Goal: Answer question/provide support: Share knowledge or assist other users

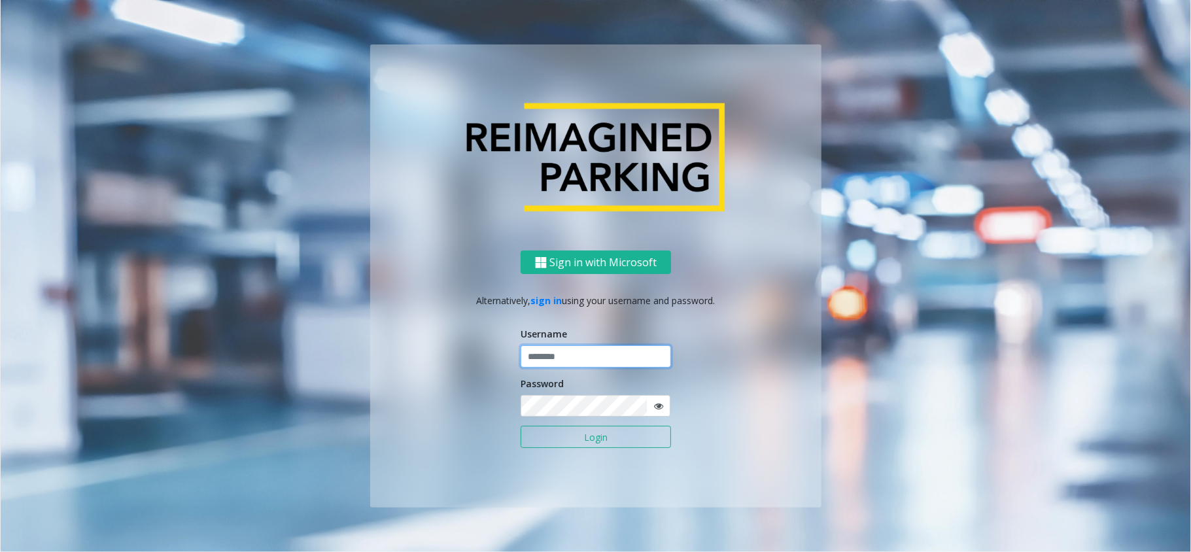
click at [591, 352] on input "text" at bounding box center [595, 356] width 150 height 22
click at [640, 349] on input "text" at bounding box center [595, 356] width 150 height 22
paste input "*******"
type input "*******"
click at [642, 437] on button "Login" at bounding box center [595, 437] width 150 height 22
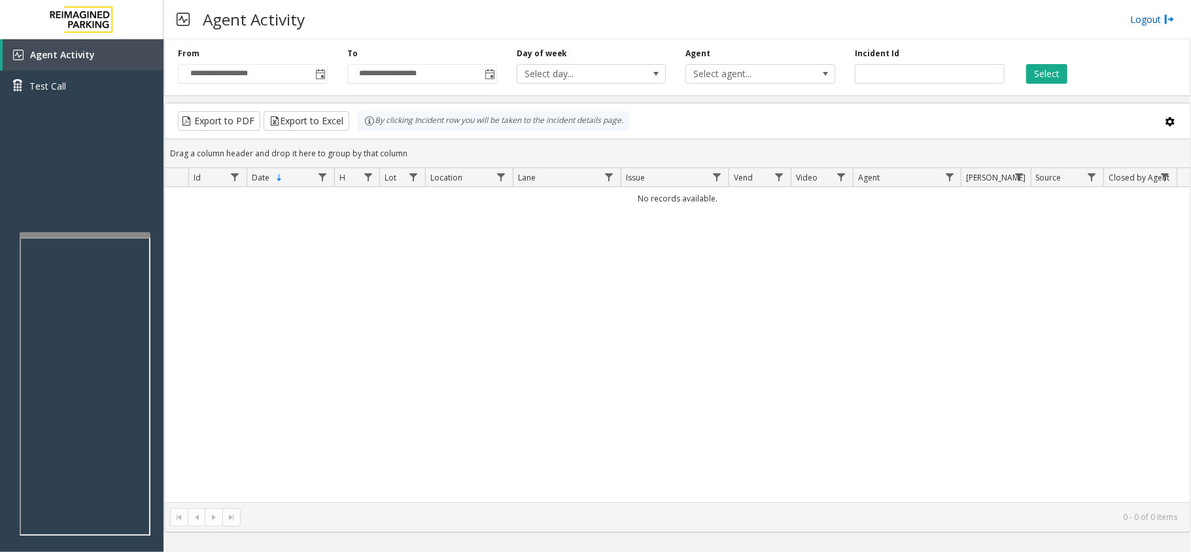
click at [1151, 24] on link "Logout" at bounding box center [1152, 19] width 44 height 14
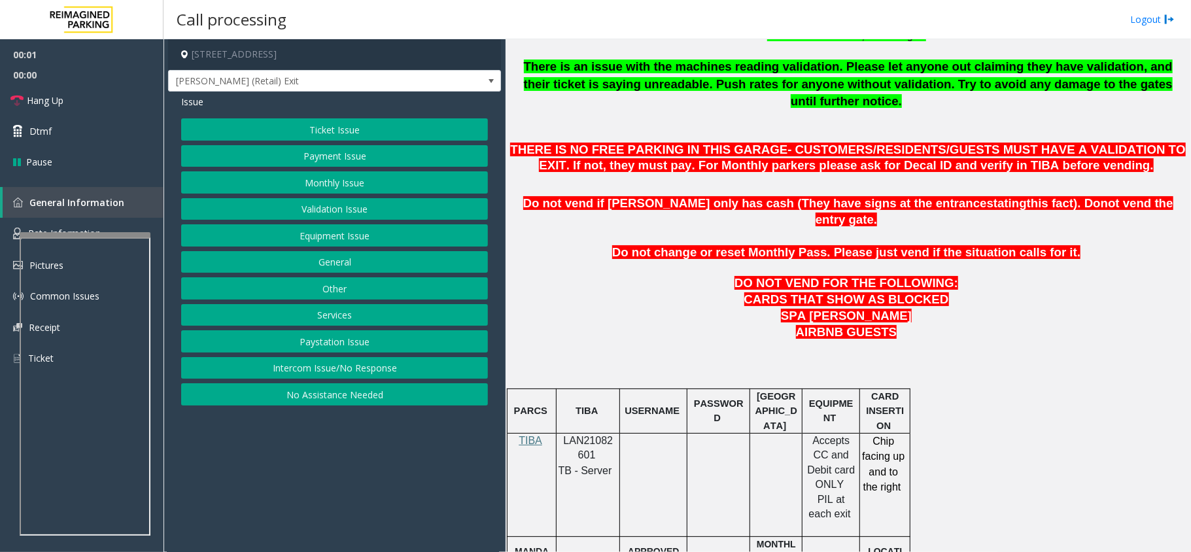
scroll to position [610, 0]
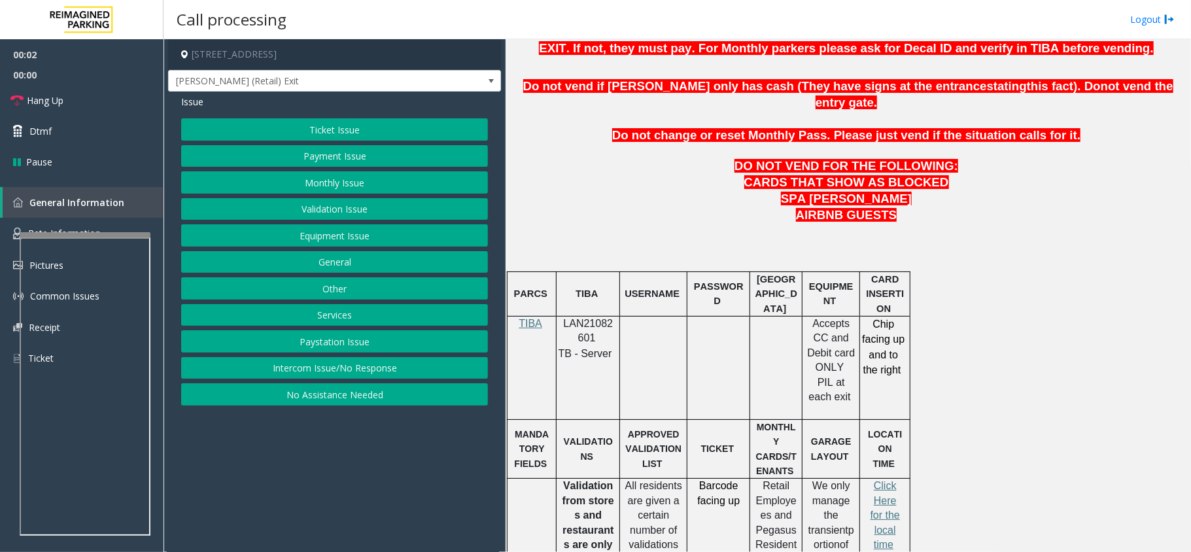
click at [589, 316] on p "LAN21082601" at bounding box center [588, 330] width 54 height 29
copy p "LAN21082601"
click at [395, 163] on button "Payment Issue" at bounding box center [334, 156] width 307 height 22
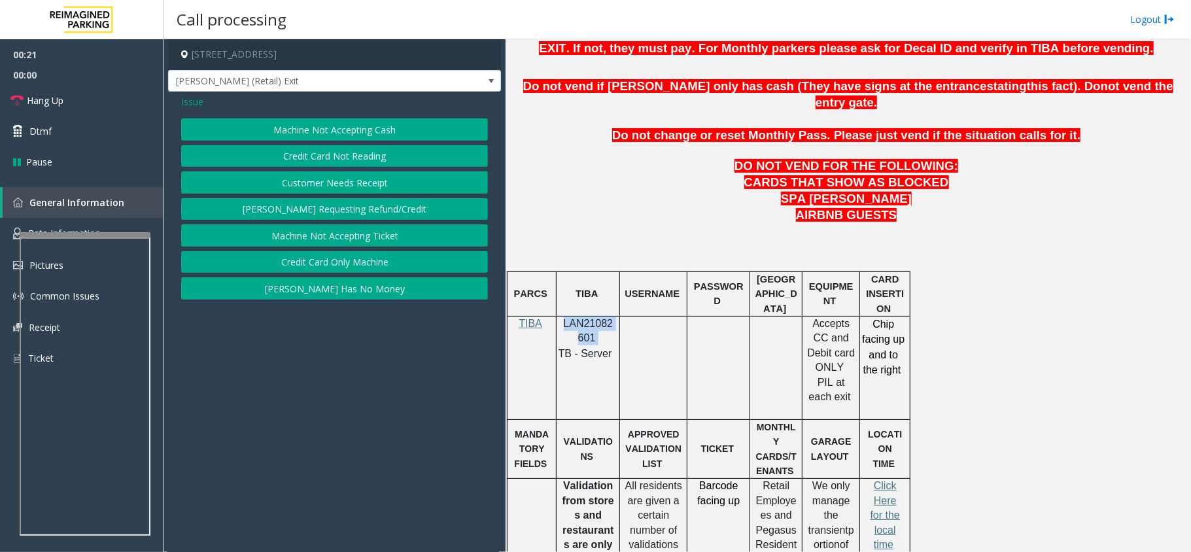
click at [365, 156] on button "Credit Card Not Reading" at bounding box center [334, 156] width 307 height 22
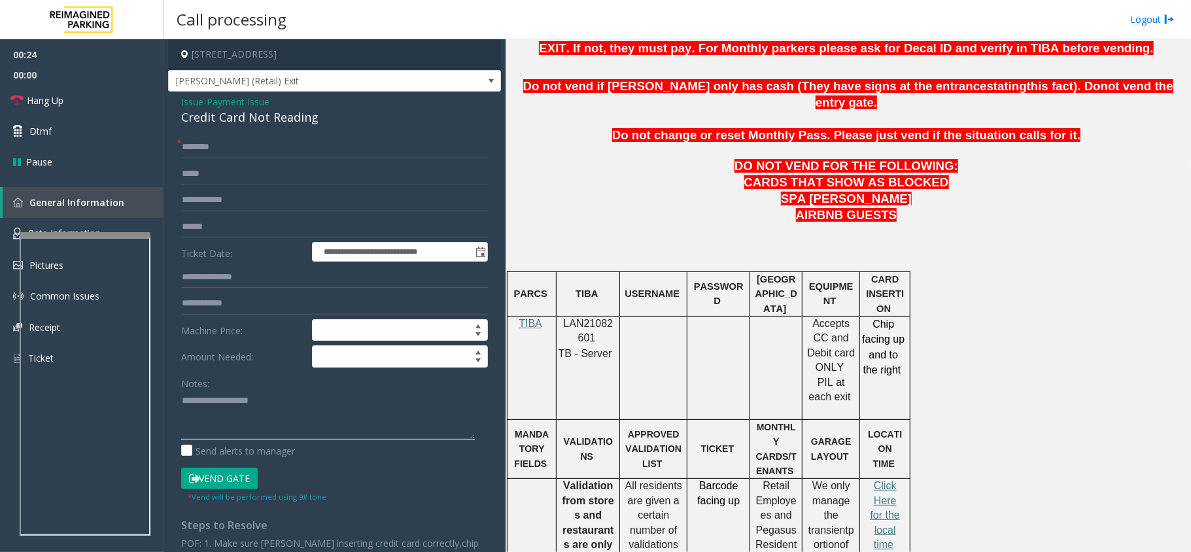
paste textarea "**********"
drag, startPoint x: 254, startPoint y: 403, endPoint x: 147, endPoint y: 400, distance: 106.6
click at [102, 158] on app-root "**********" at bounding box center [595, 276] width 1191 height 552
type textarea "**********"
drag, startPoint x: 230, startPoint y: 401, endPoint x: 160, endPoint y: 394, distance: 71.1
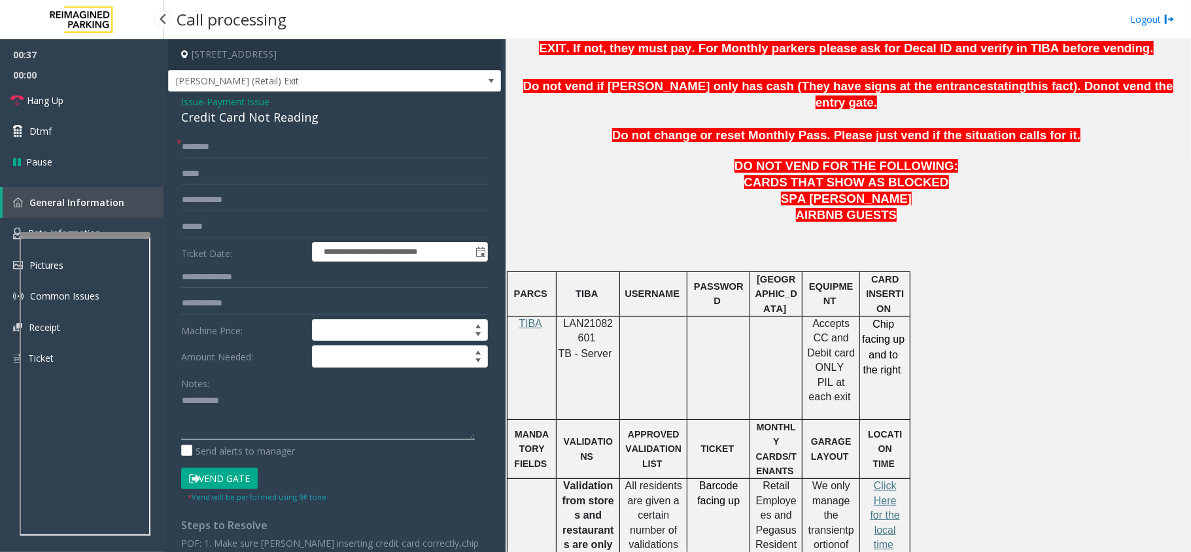
click at [160, 394] on app-root "**********" at bounding box center [595, 276] width 1191 height 552
click at [233, 398] on textarea at bounding box center [328, 414] width 294 height 49
drag, startPoint x: 207, startPoint y: 417, endPoint x: 239, endPoint y: 417, distance: 32.7
click at [252, 413] on textarea at bounding box center [328, 414] width 294 height 49
type textarea "******** *****"
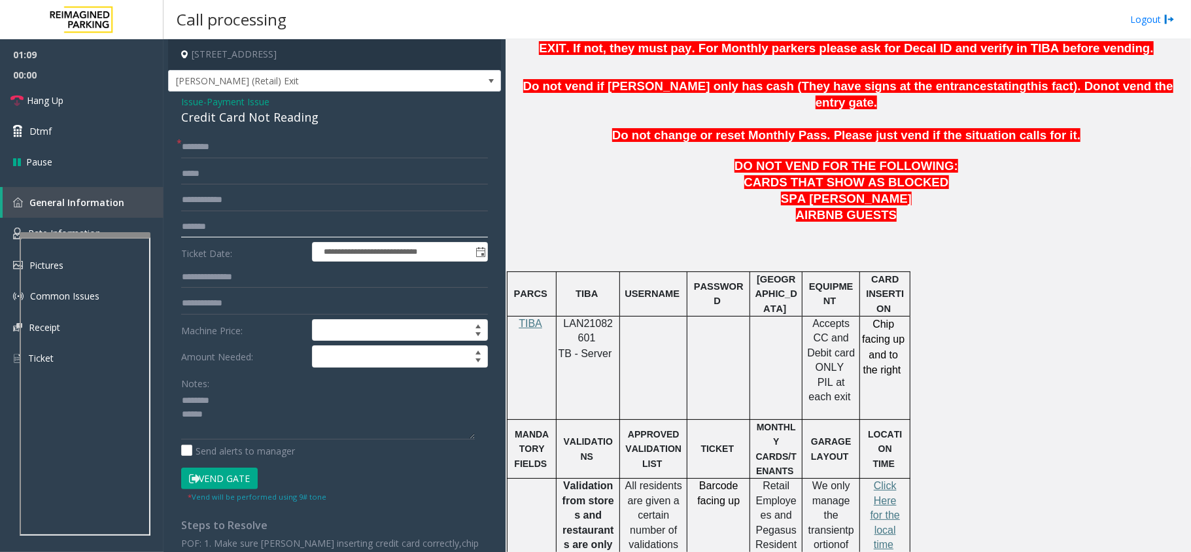
type input "*******"
click at [243, 158] on input "text" at bounding box center [334, 147] width 307 height 22
drag, startPoint x: 179, startPoint y: 118, endPoint x: 278, endPoint y: 115, distance: 98.8
click at [335, 124] on div "**********" at bounding box center [334, 369] width 333 height 554
type textarea "**********"
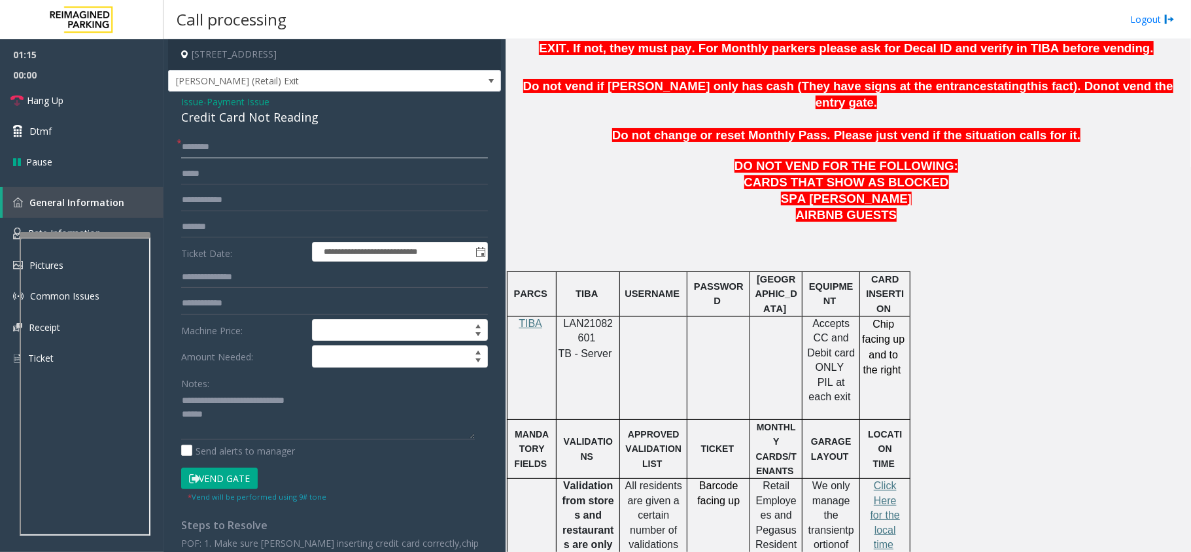
click at [215, 154] on input "text" at bounding box center [334, 147] width 307 height 22
click at [203, 152] on input "text" at bounding box center [334, 147] width 307 height 22
type input "****"
click at [224, 413] on button "Vend Gate" at bounding box center [219, 479] width 77 height 22
drag, startPoint x: 214, startPoint y: 418, endPoint x: 6, endPoint y: 325, distance: 228.6
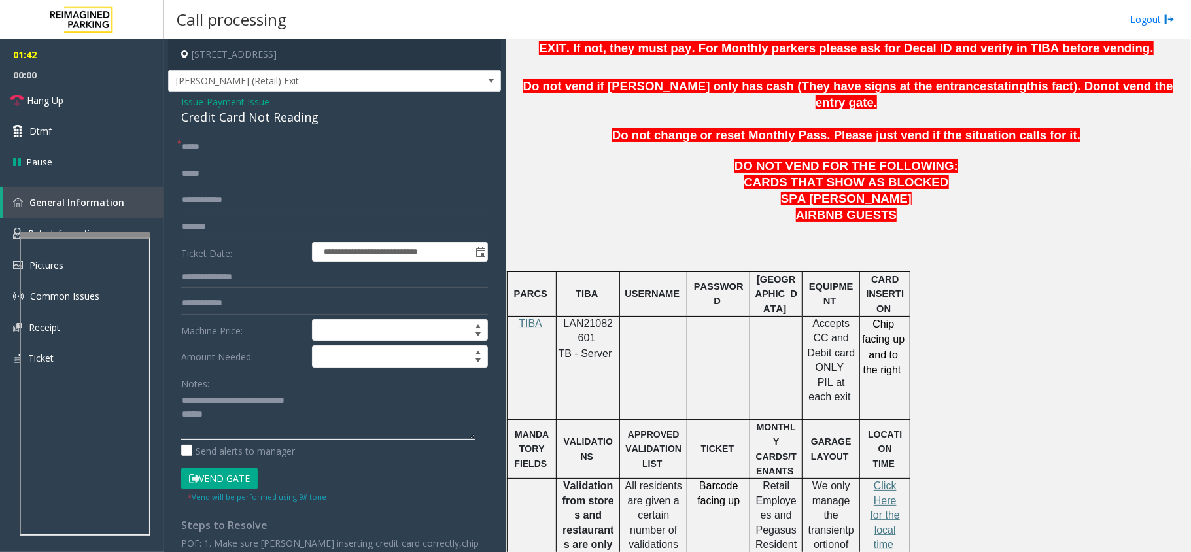
click at [213, 413] on textarea at bounding box center [328, 414] width 294 height 49
click at [95, 97] on link "Hang Up" at bounding box center [81, 100] width 163 height 31
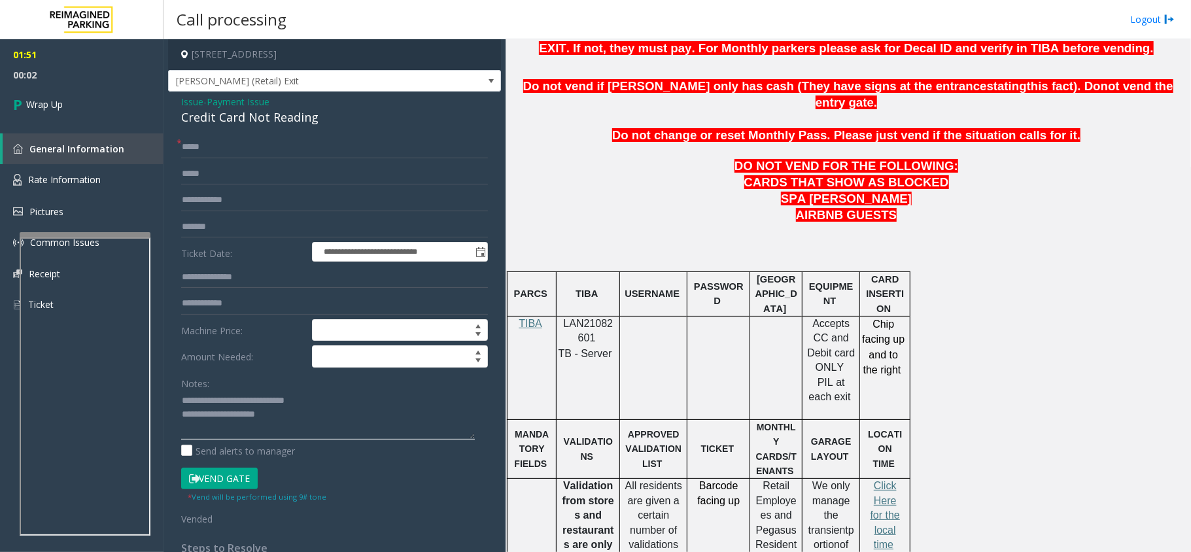
drag, startPoint x: 234, startPoint y: 408, endPoint x: 228, endPoint y: 418, distance: 12.3
click at [288, 413] on textarea at bounding box center [328, 414] width 294 height 49
click at [201, 412] on textarea at bounding box center [328, 414] width 294 height 49
drag, startPoint x: 228, startPoint y: 414, endPoint x: 202, endPoint y: 418, distance: 25.9
click at [202, 413] on textarea at bounding box center [328, 414] width 294 height 49
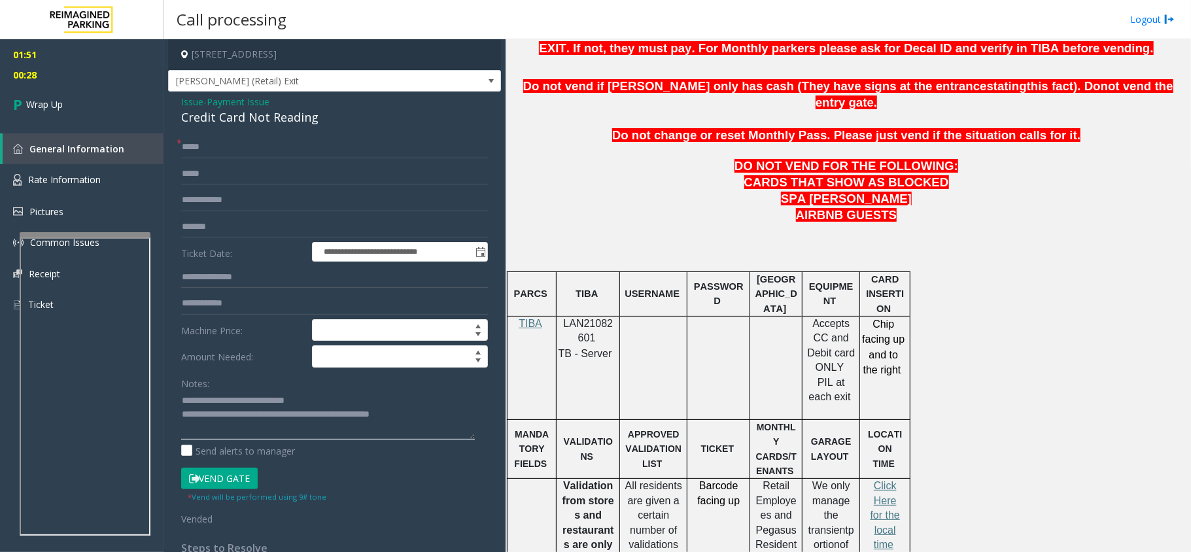
click at [235, 412] on textarea at bounding box center [328, 414] width 294 height 49
type textarea "**********"
click at [77, 92] on link "Wrap Up" at bounding box center [81, 104] width 163 height 39
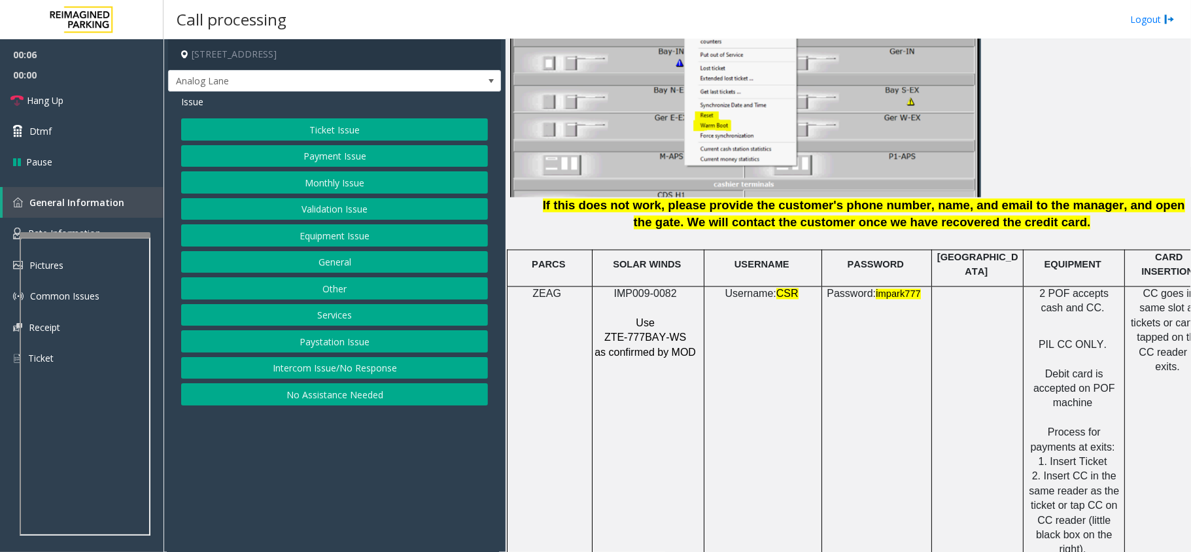
scroll to position [1656, 0]
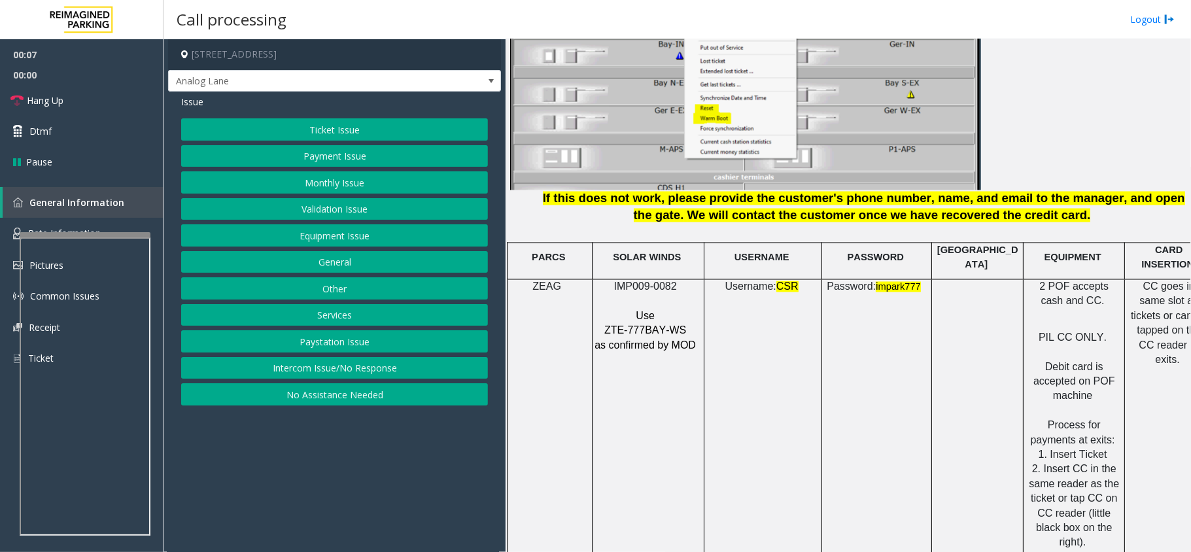
click at [642, 325] on span "ZTE-777BAY-WS" at bounding box center [645, 330] width 82 height 11
drag, startPoint x: 642, startPoint y: 320, endPoint x: 607, endPoint y: 313, distance: 36.0
click at [606, 313] on p "Use" at bounding box center [646, 316] width 105 height 14
click at [625, 325] on span "ZTE-777BAY-WS" at bounding box center [645, 330] width 82 height 11
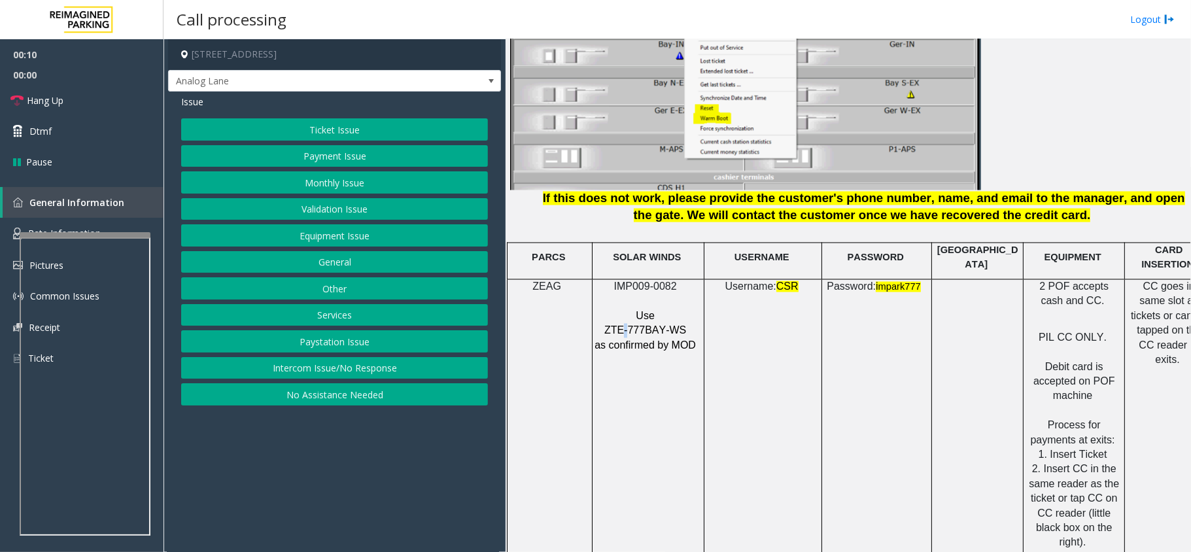
click at [624, 325] on span "ZTE-777BAY-WS" at bounding box center [645, 330] width 82 height 11
copy p "ZTE-777BAY-WS"
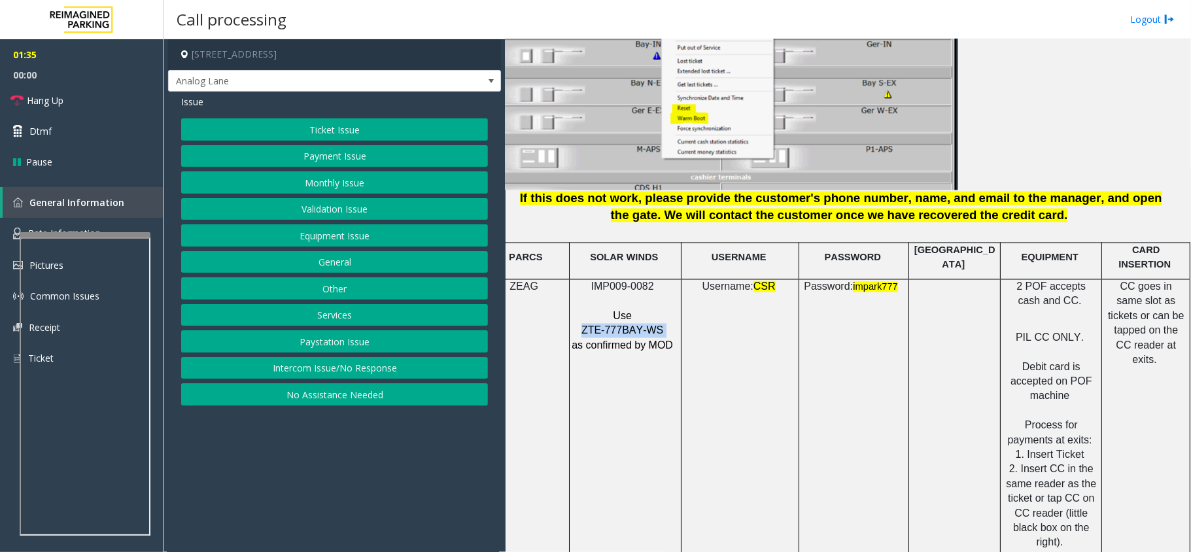
click at [328, 241] on button "Equipment Issue" at bounding box center [334, 235] width 307 height 22
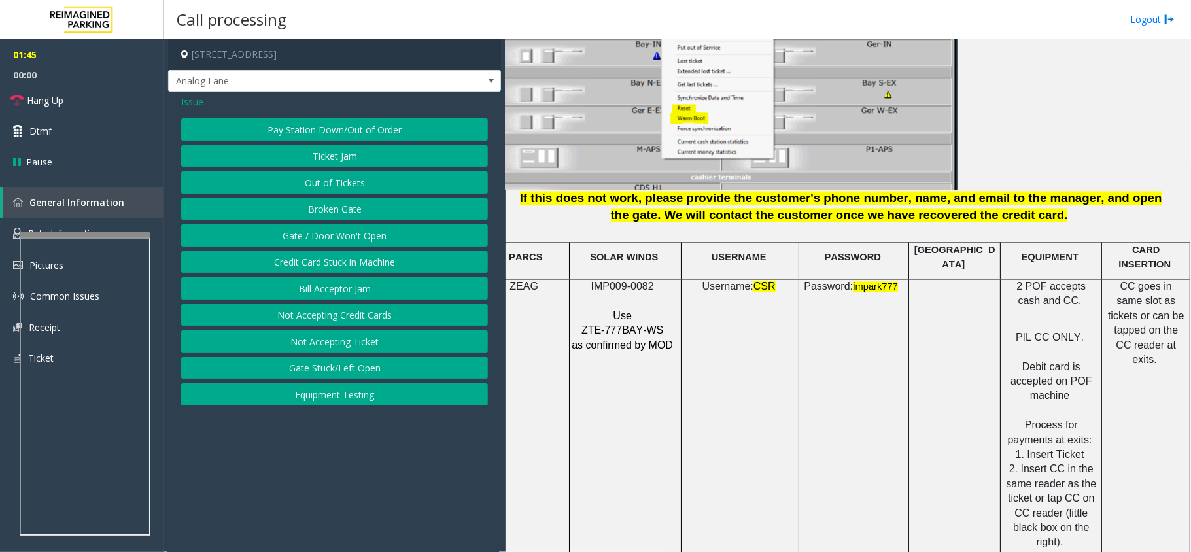
click at [197, 109] on span "Issue" at bounding box center [192, 102] width 22 height 14
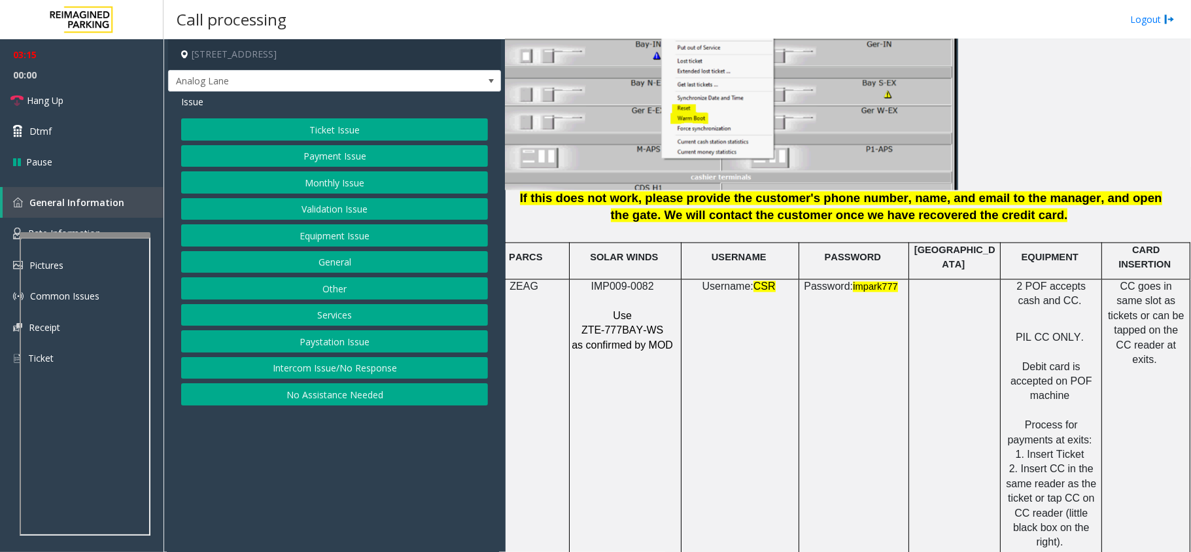
click at [375, 247] on button "Equipment Issue" at bounding box center [334, 235] width 307 height 22
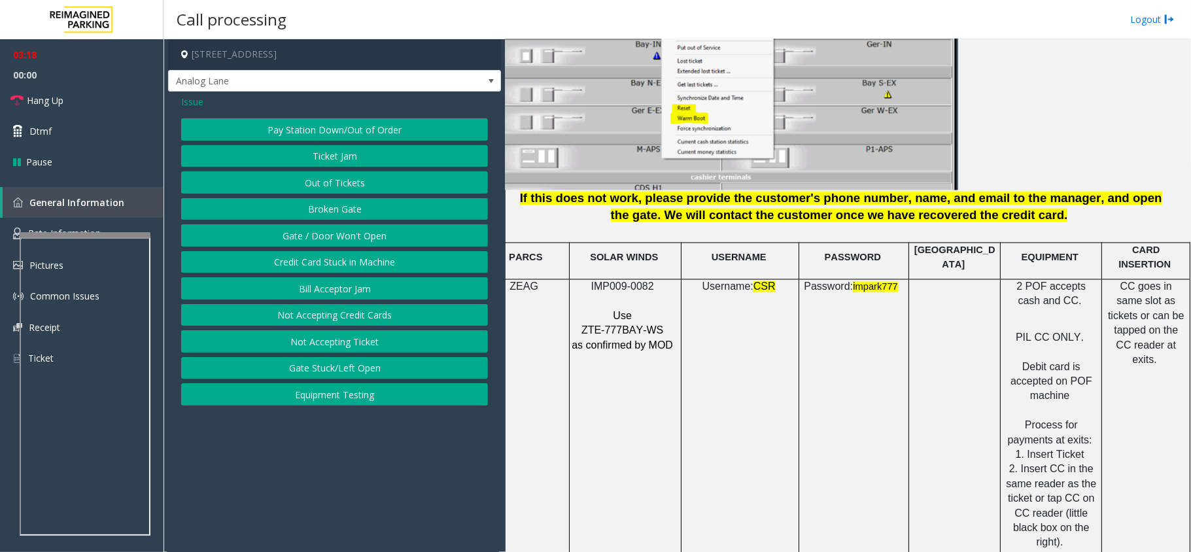
drag, startPoint x: 320, startPoint y: 242, endPoint x: 192, endPoint y: 129, distance: 170.5
click at [192, 129] on div "Pay Station Down/Out of Order Ticket Jam Out of Tickets [GEOGRAPHIC_DATA] / Doo…" at bounding box center [334, 261] width 307 height 287
click at [188, 103] on span "Issue" at bounding box center [192, 102] width 22 height 14
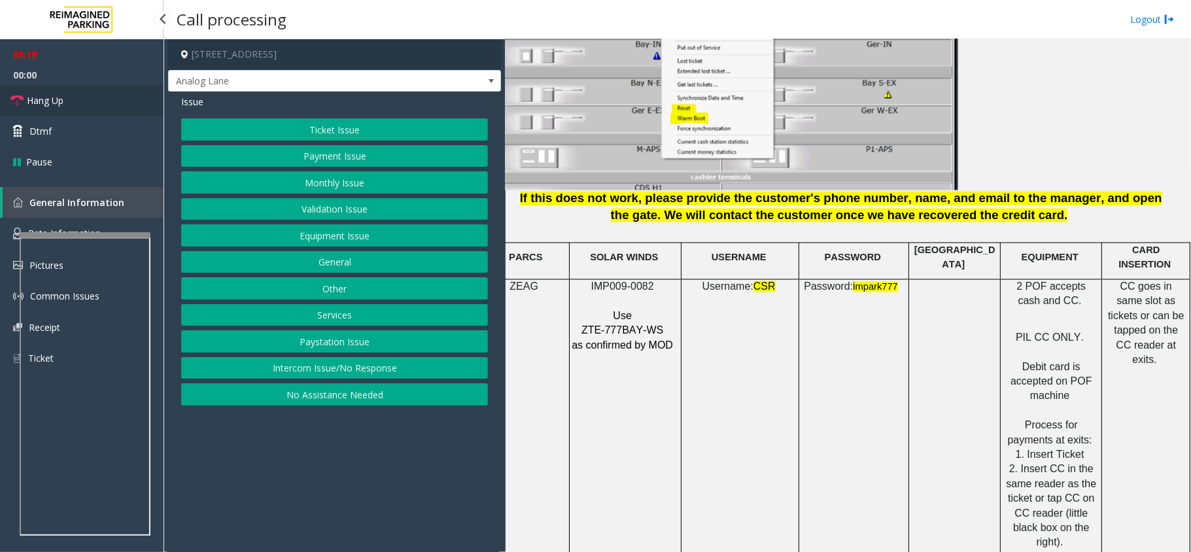
click at [77, 99] on link "Hang Up" at bounding box center [81, 100] width 163 height 31
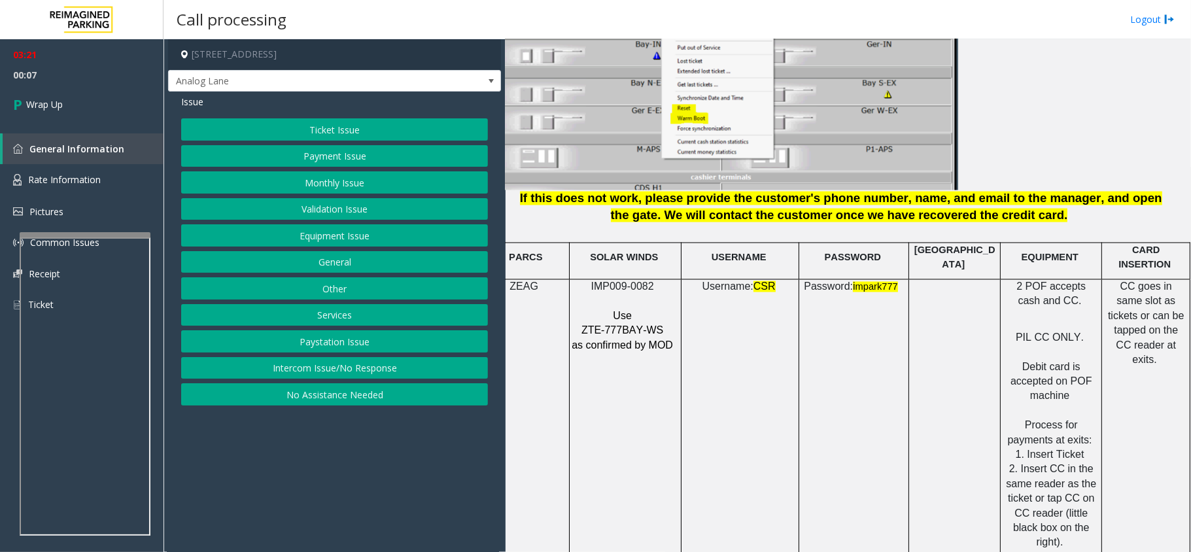
click at [351, 231] on button "Equipment Issue" at bounding box center [334, 235] width 307 height 22
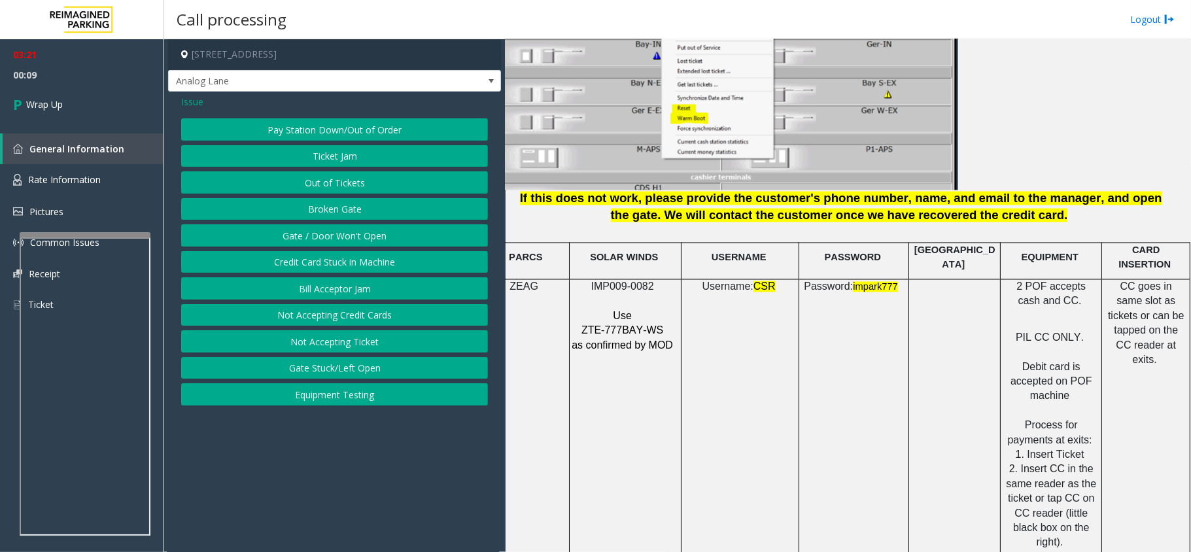
click at [343, 153] on button "Ticket Jam" at bounding box center [334, 156] width 307 height 22
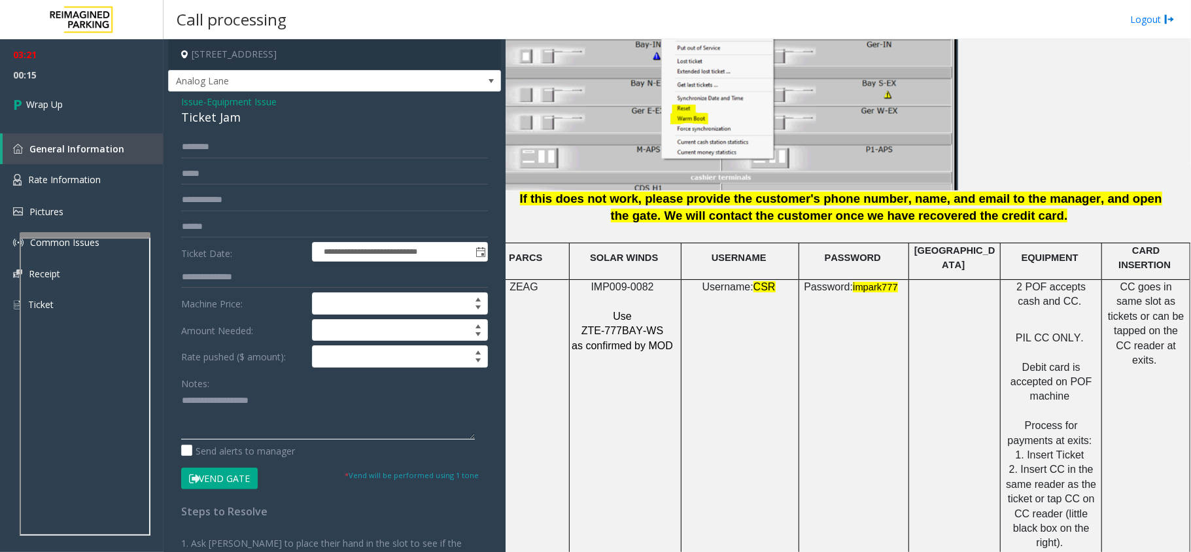
click at [207, 413] on textarea at bounding box center [328, 414] width 294 height 49
click at [205, 116] on div "Ticket Jam" at bounding box center [334, 118] width 307 height 18
copy div "Ticket Jam"
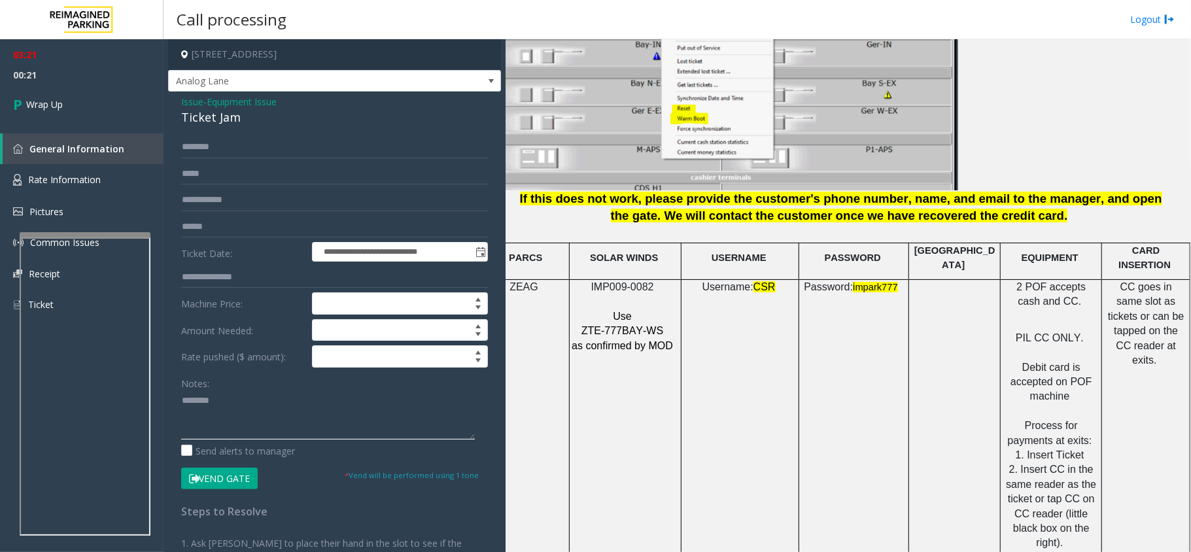
click at [218, 404] on textarea at bounding box center [328, 414] width 294 height 49
paste textarea "**********"
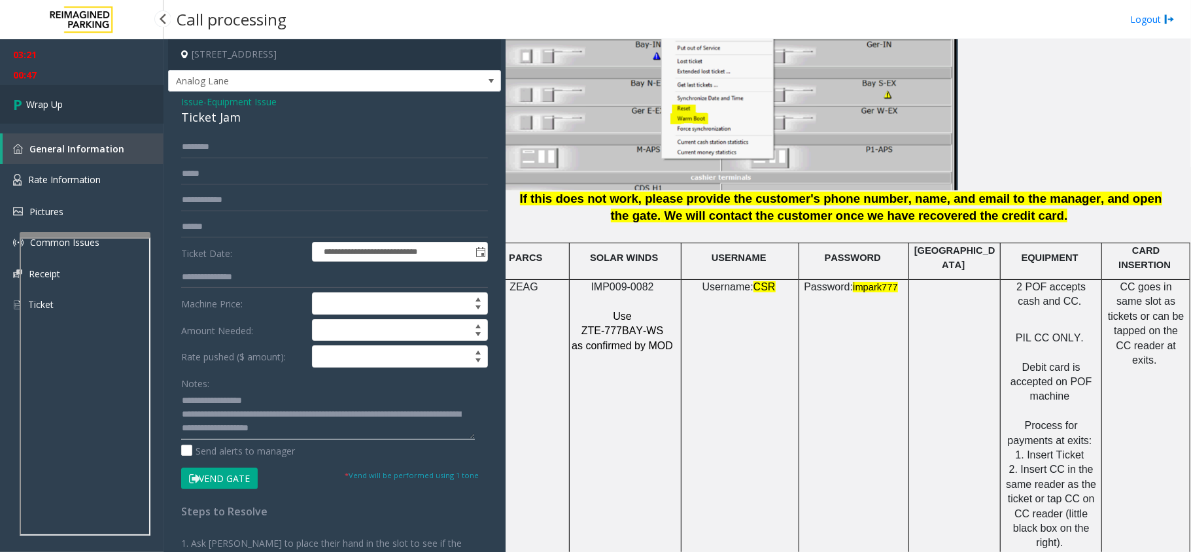
type textarea "**********"
click at [101, 105] on link "Wrap Up" at bounding box center [81, 104] width 163 height 39
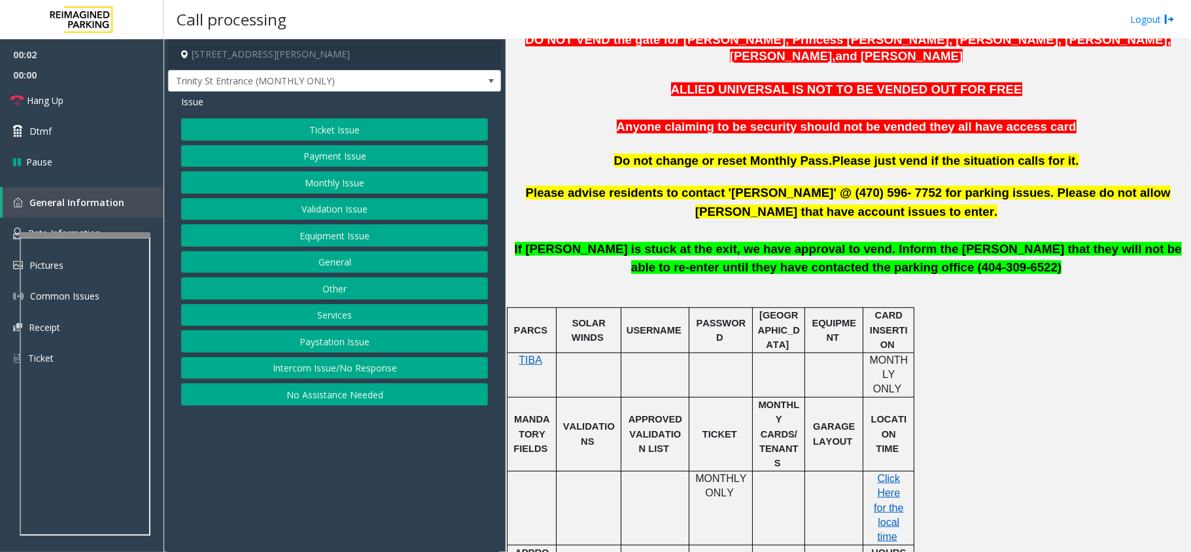
scroll to position [523, 0]
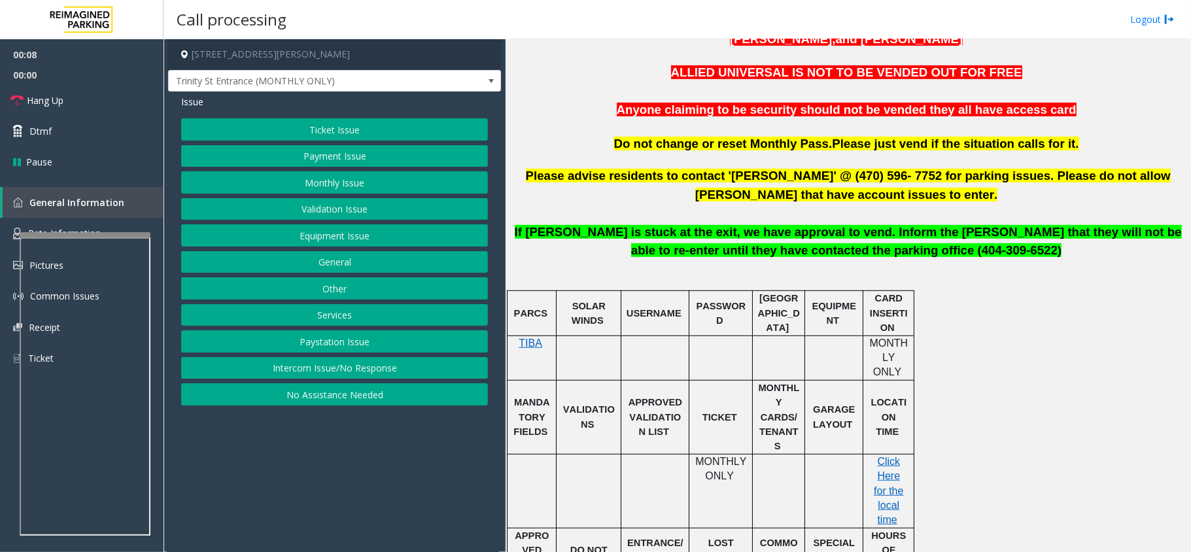
click at [440, 379] on button "Intercom Issue/No Response" at bounding box center [334, 368] width 307 height 22
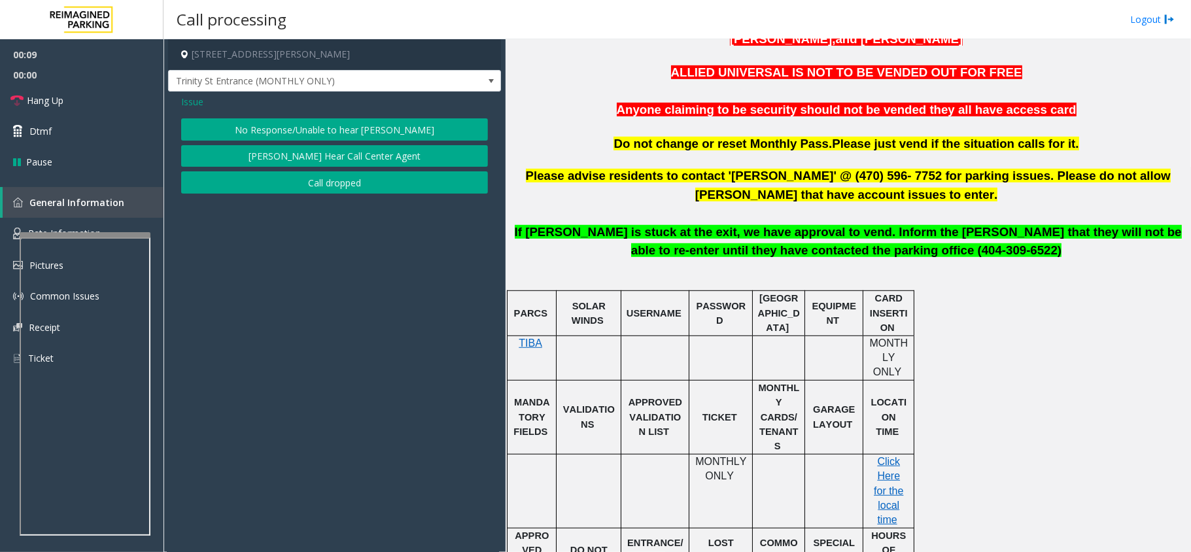
click at [323, 129] on button "No Response/Unable to hear [PERSON_NAME]" at bounding box center [334, 129] width 307 height 22
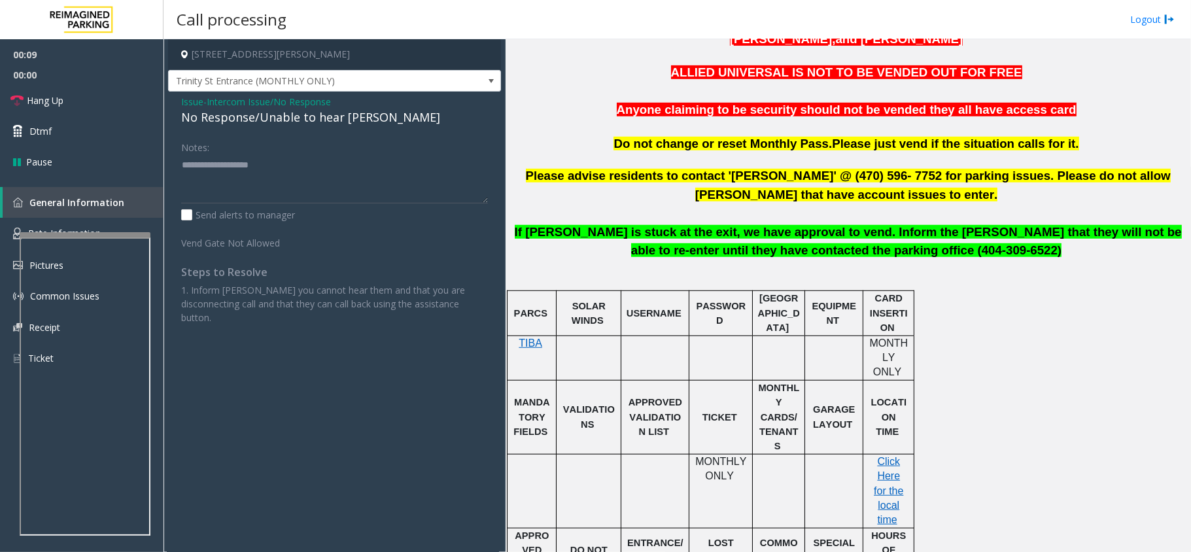
click at [263, 116] on div "No Response/Unable to hear [PERSON_NAME]" at bounding box center [334, 118] width 307 height 18
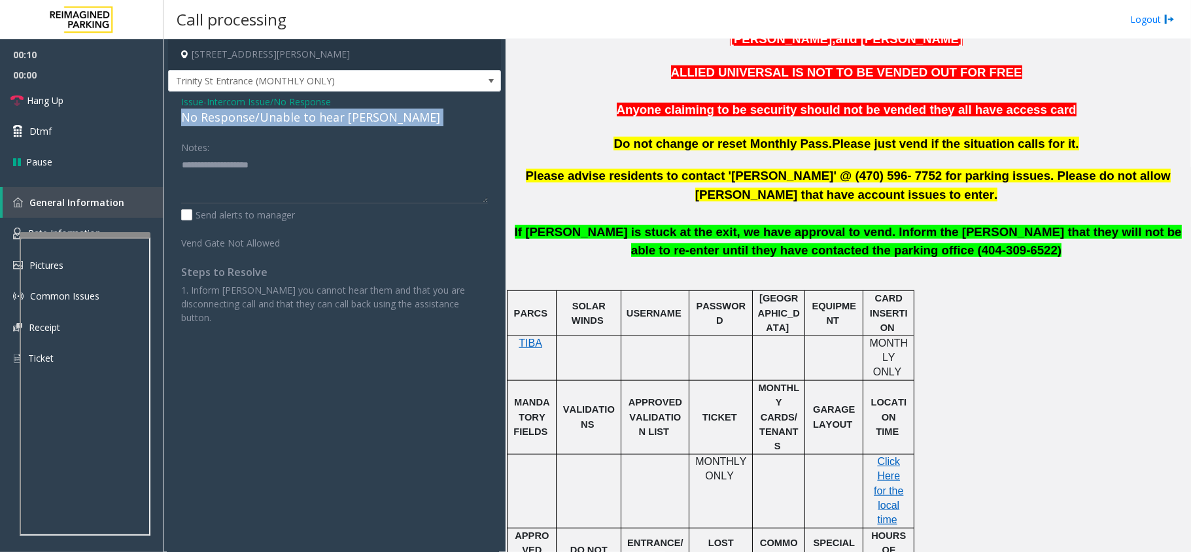
click at [264, 116] on div "No Response/Unable to hear [PERSON_NAME]" at bounding box center [334, 118] width 307 height 18
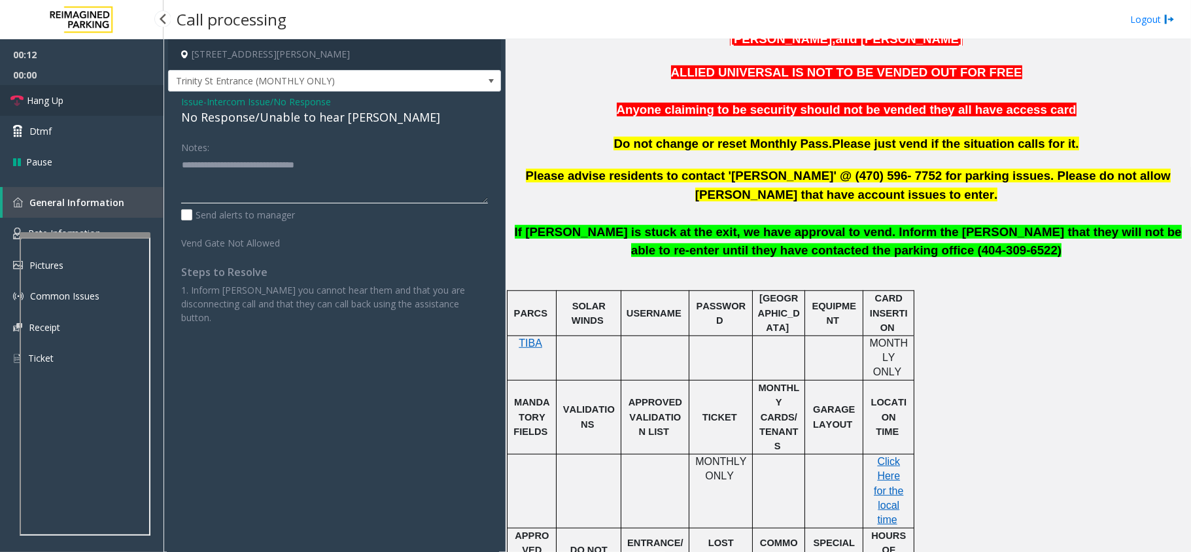
type textarea "**********"
click at [89, 106] on link "Hang Up" at bounding box center [81, 100] width 163 height 31
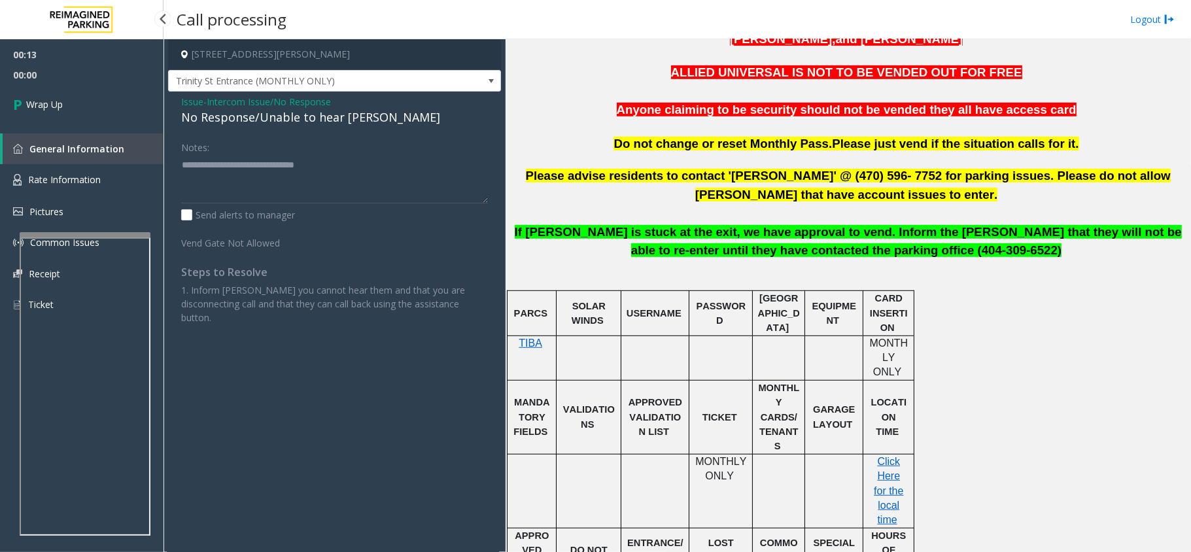
click at [89, 106] on link "Wrap Up" at bounding box center [81, 104] width 163 height 39
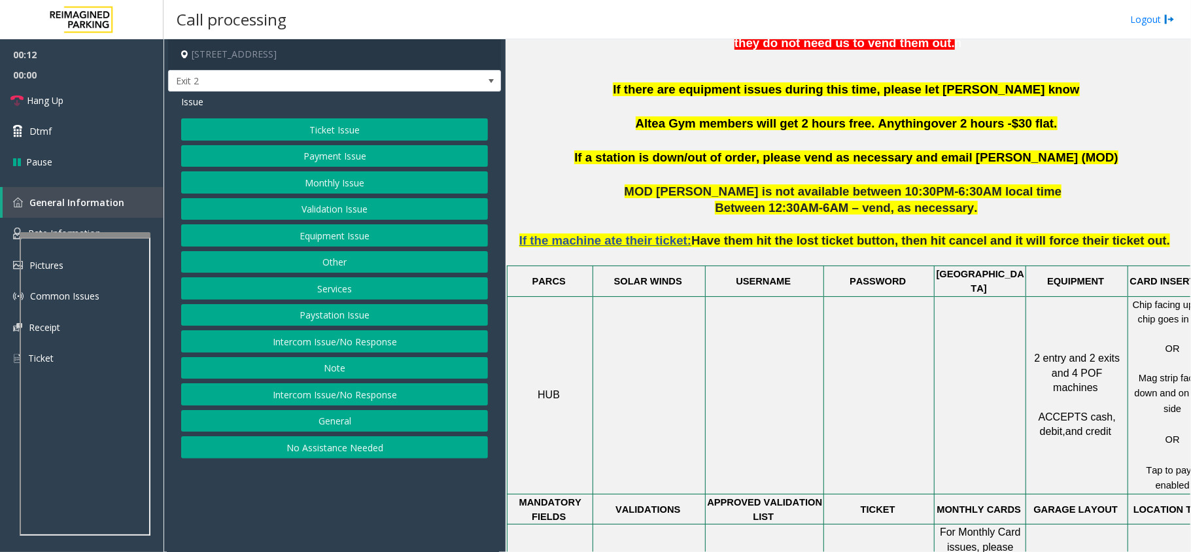
scroll to position [610, 0]
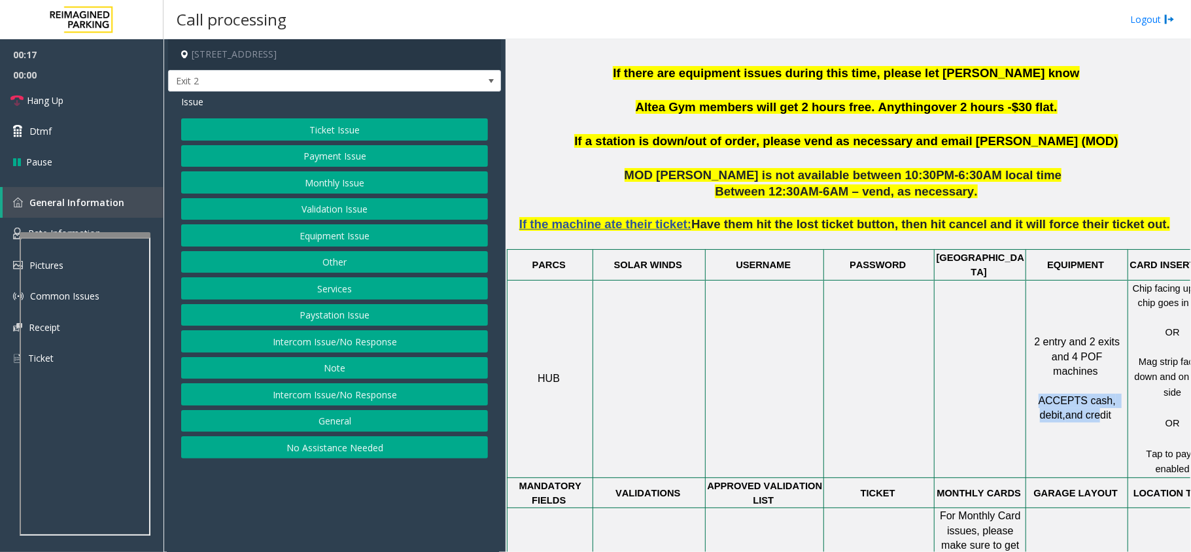
drag, startPoint x: 1031, startPoint y: 369, endPoint x: 1081, endPoint y: 377, distance: 50.4
click at [893, 377] on p "2 entry and 2 exits and 4 POF machines ACCEPTS cash, debit, and credit" at bounding box center [1077, 379] width 100 height 88
click at [320, 242] on button "Equipment Issue" at bounding box center [334, 235] width 307 height 22
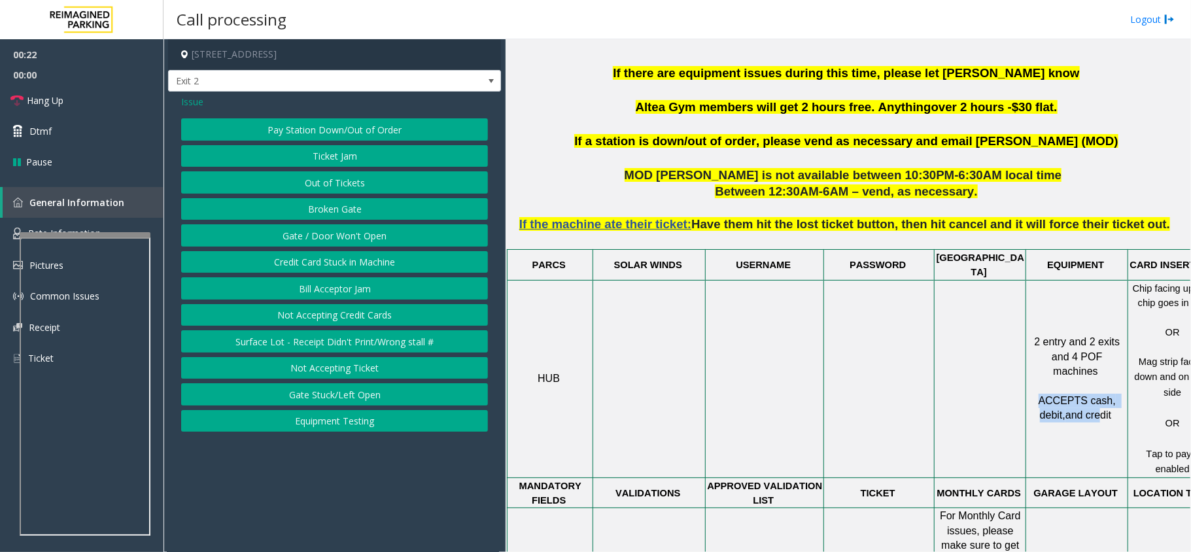
click at [352, 235] on button "Gate / Door Won't Open" at bounding box center [334, 235] width 307 height 22
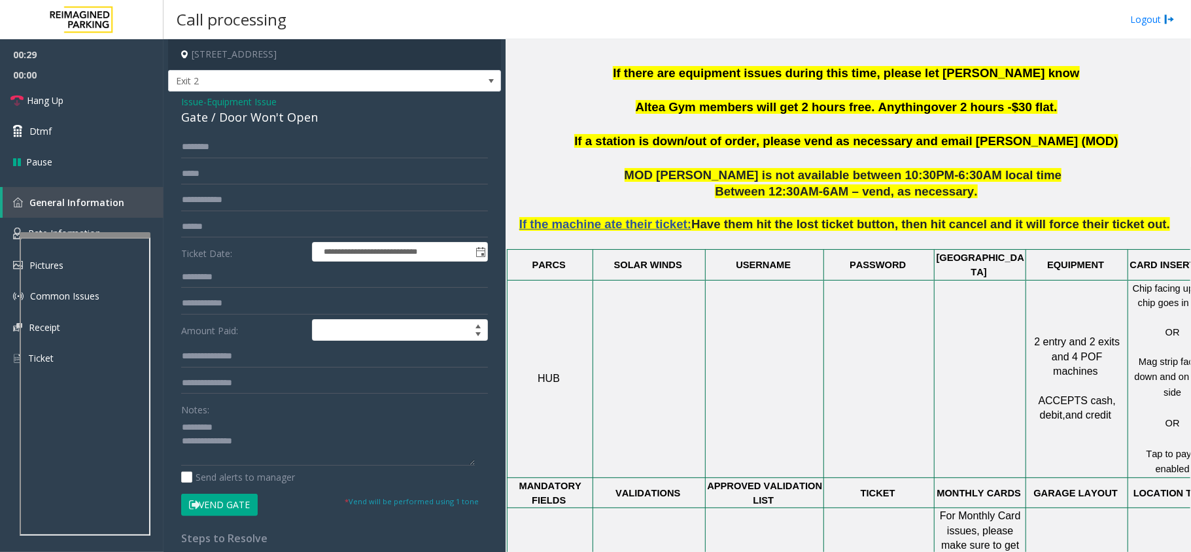
click at [249, 116] on div "Gate / Door Won't Open" at bounding box center [334, 118] width 307 height 18
click at [254, 413] on textarea at bounding box center [328, 441] width 294 height 49
click at [54, 103] on span "Hang Up" at bounding box center [45, 101] width 37 height 14
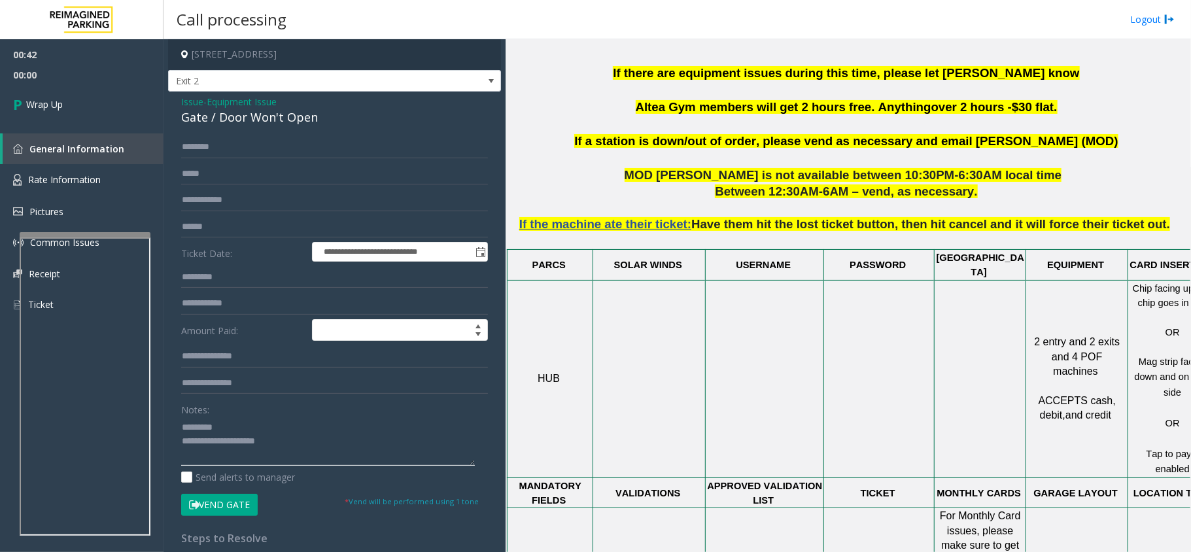
drag, startPoint x: 258, startPoint y: 435, endPoint x: 259, endPoint y: 443, distance: 8.0
drag, startPoint x: 1029, startPoint y: 369, endPoint x: 1097, endPoint y: 370, distance: 68.0
click at [893, 370] on p "2 entry and 2 exits and 4 POF machines ACCEPTS cash, debit, and credit" at bounding box center [1077, 379] width 100 height 88
copy span "ACCEPTS cash,"
click at [335, 413] on textarea at bounding box center [328, 441] width 294 height 49
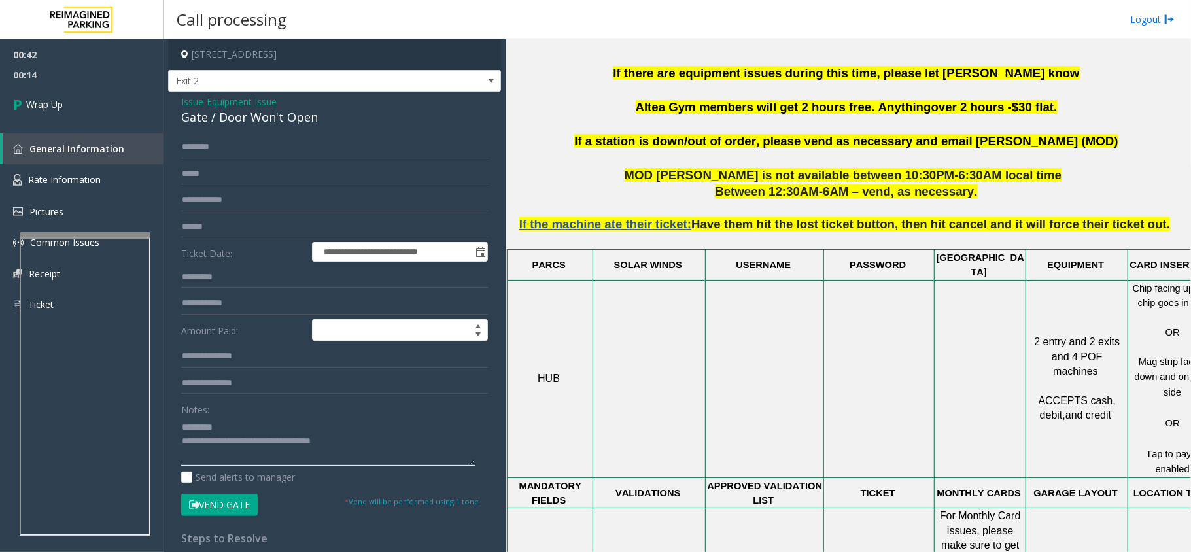
paste textarea "**********"
type textarea "**********"
click at [235, 110] on div "Gate / Door Won't Open" at bounding box center [334, 118] width 307 height 18
click at [186, 111] on div "Gate / Door Won't Open" at bounding box center [334, 118] width 307 height 18
click at [199, 102] on span "Issue" at bounding box center [192, 102] width 22 height 14
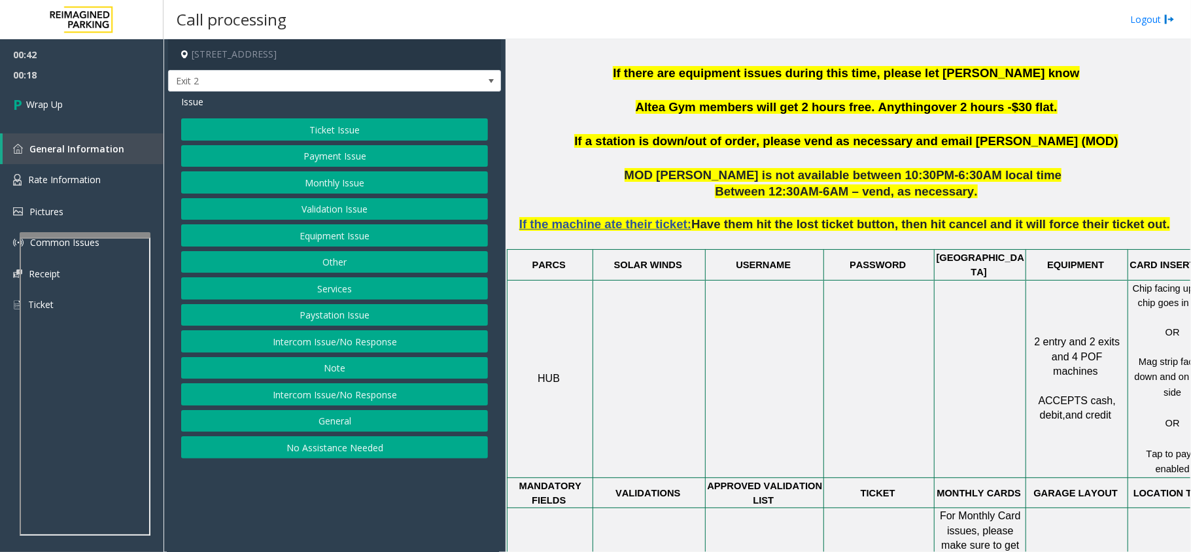
click at [349, 236] on button "Equipment Issue" at bounding box center [334, 235] width 307 height 22
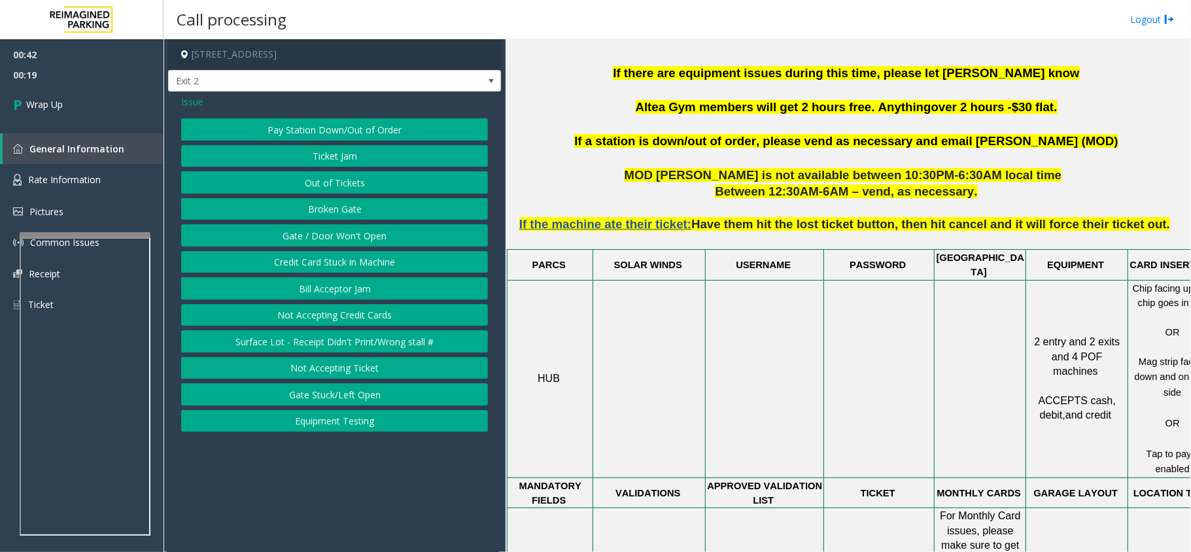
click at [351, 242] on button "Gate / Door Won't Open" at bounding box center [334, 235] width 307 height 22
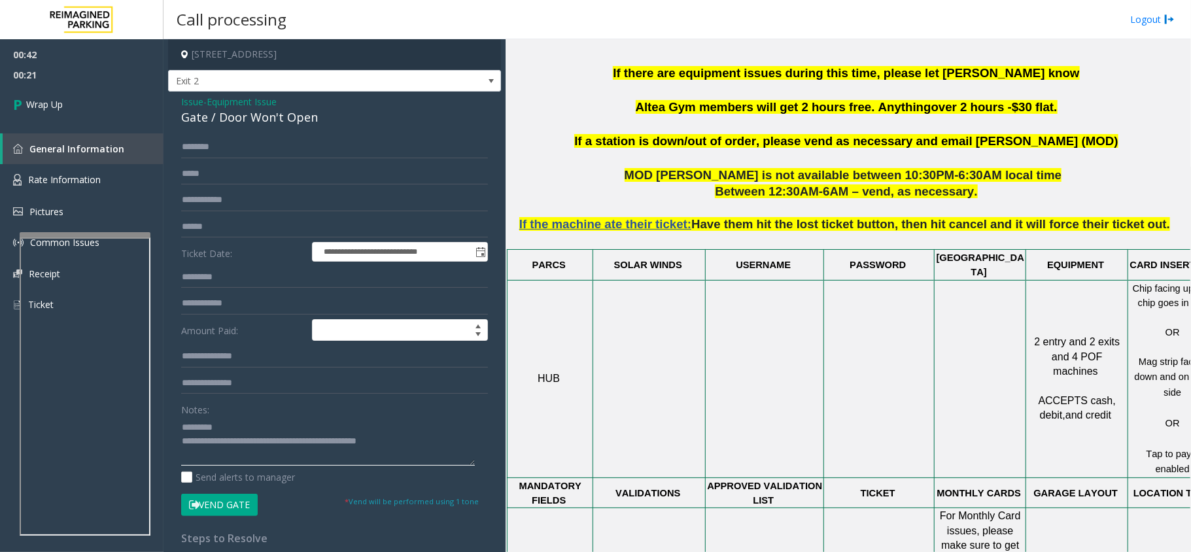
click at [256, 413] on textarea at bounding box center [328, 441] width 294 height 49
type textarea "**********"
click at [56, 100] on span "Wrap Up" at bounding box center [44, 104] width 37 height 14
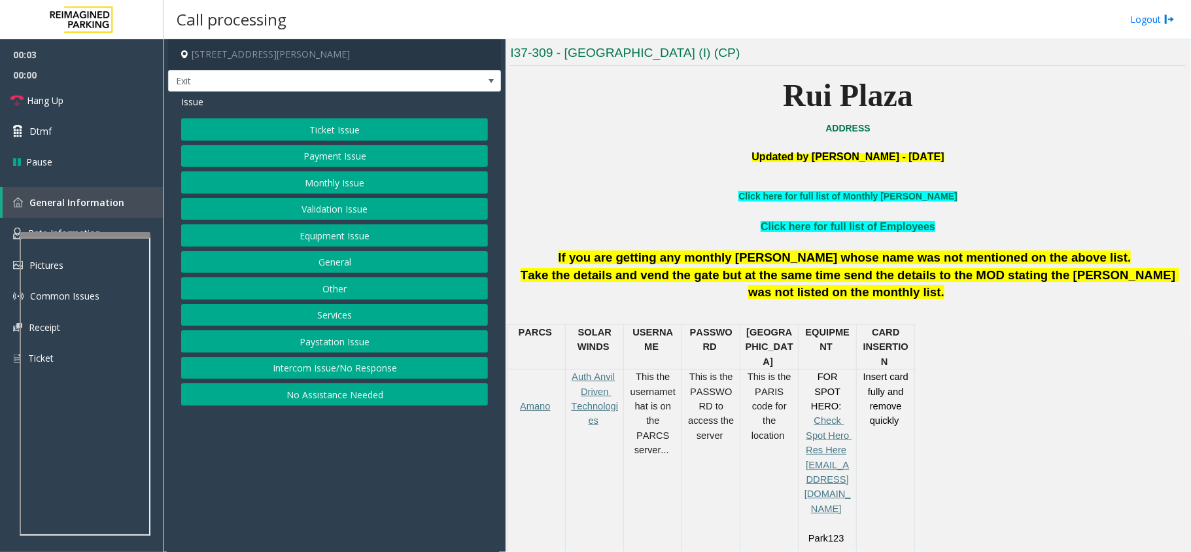
scroll to position [435, 0]
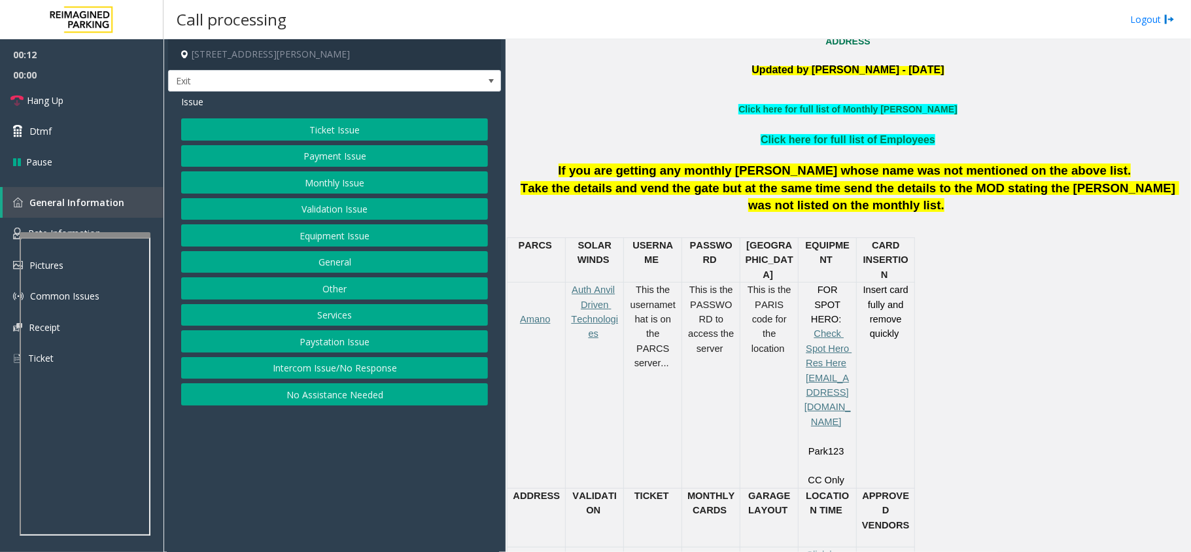
click at [333, 157] on button "Payment Issue" at bounding box center [334, 156] width 307 height 22
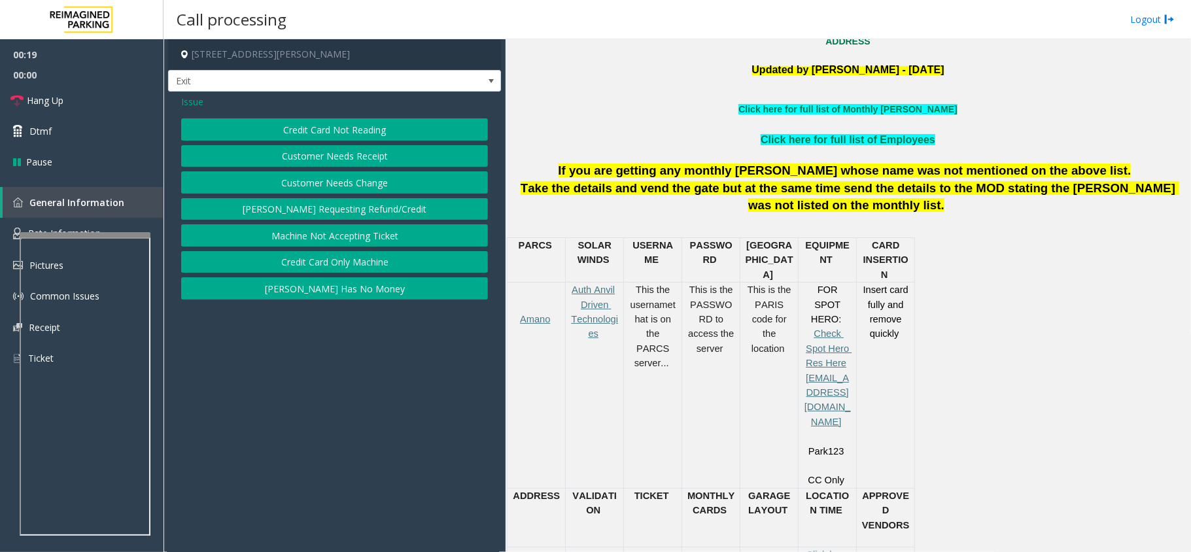
click at [373, 137] on button "Credit Card Not Reading" at bounding box center [334, 129] width 307 height 22
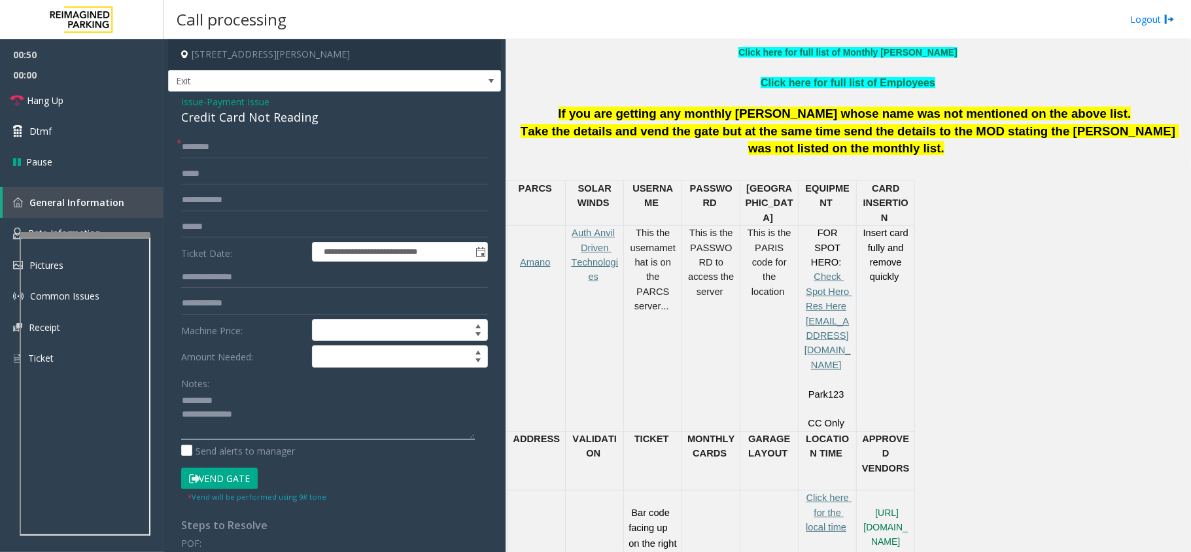
scroll to position [523, 0]
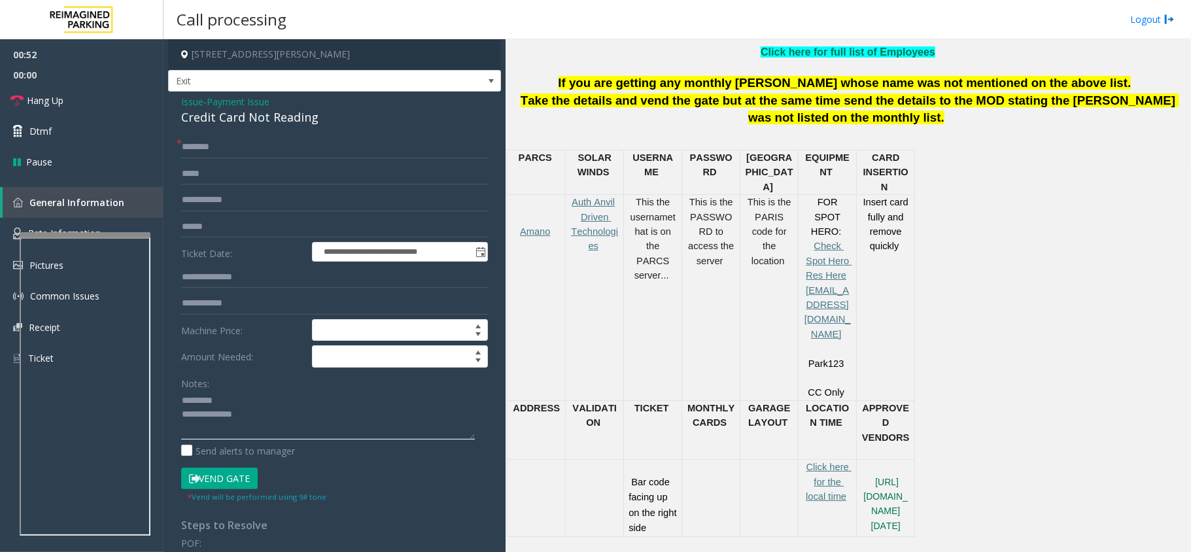
type textarea "**********"
click at [249, 106] on span "Payment Issue" at bounding box center [238, 102] width 63 height 14
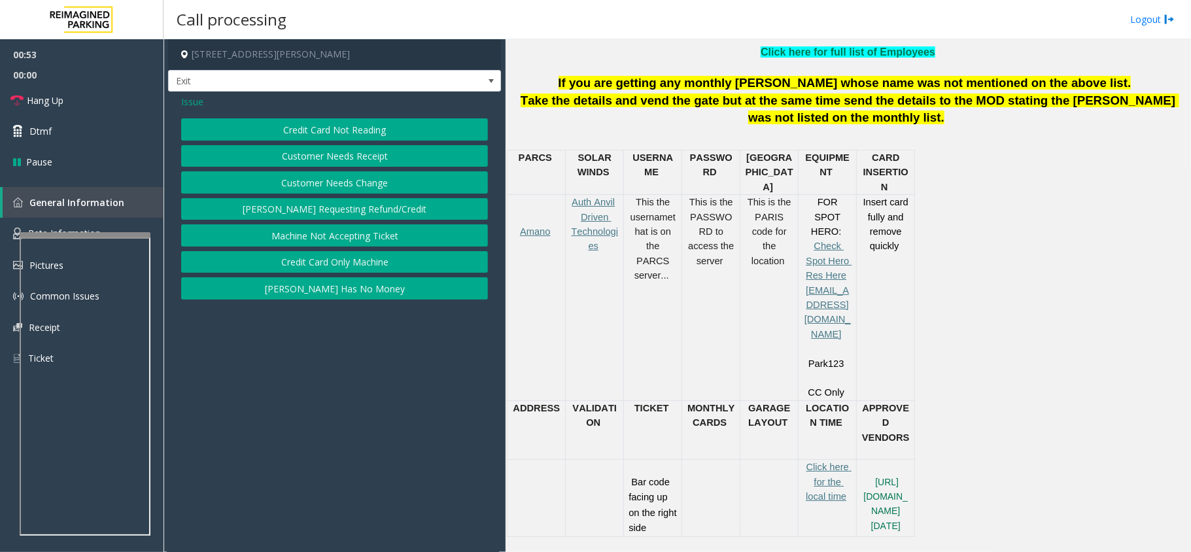
click at [186, 103] on span "Issue" at bounding box center [192, 102] width 22 height 14
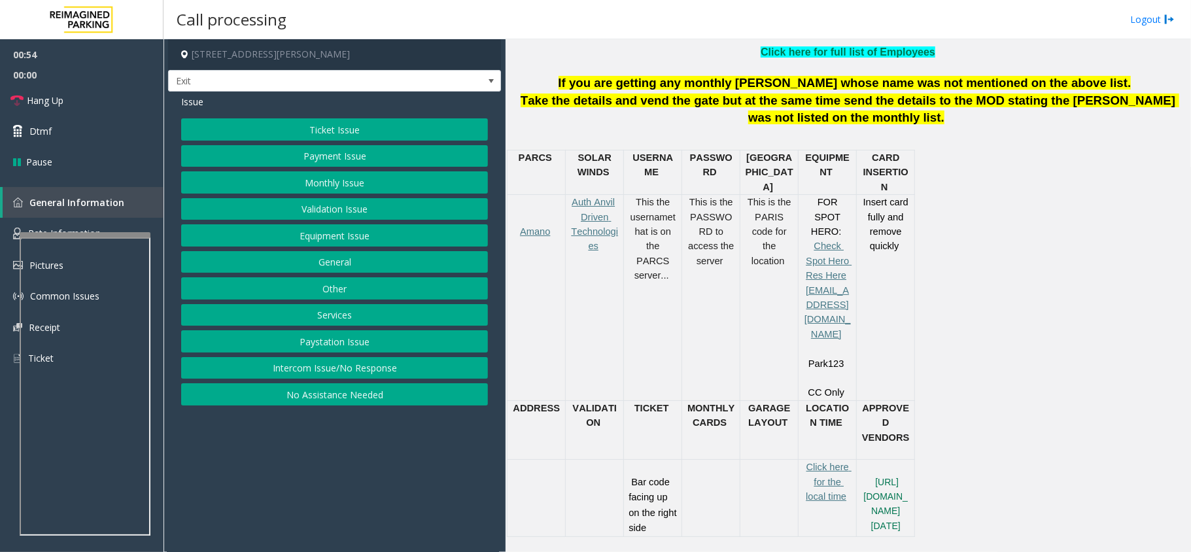
click at [252, 139] on button "Ticket Issue" at bounding box center [334, 129] width 307 height 22
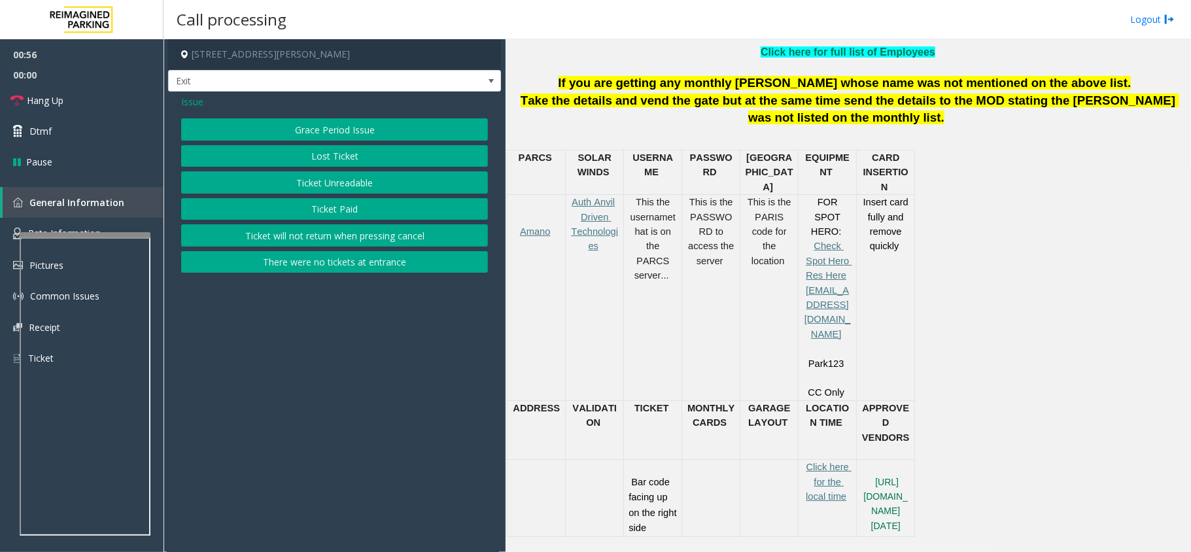
click at [367, 184] on button "Ticket Unreadable" at bounding box center [334, 182] width 307 height 22
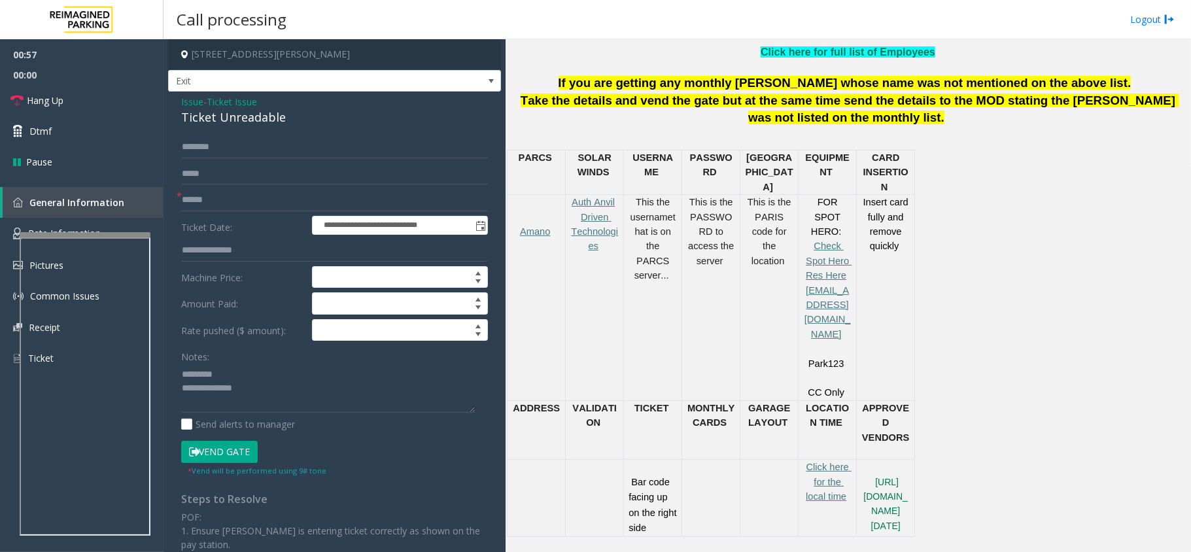
click at [200, 121] on div "Ticket Unreadable" at bounding box center [334, 118] width 307 height 18
click at [214, 105] on span "Ticket Issue" at bounding box center [232, 102] width 50 height 14
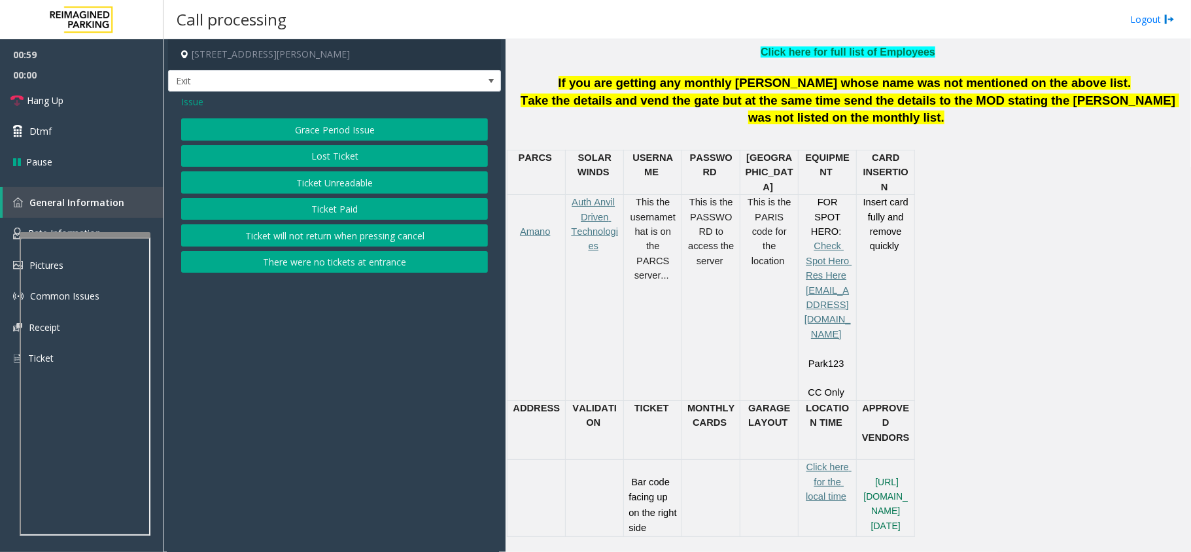
click at [203, 105] on div "Issue" at bounding box center [334, 102] width 307 height 14
click at [197, 105] on span "Issue" at bounding box center [192, 102] width 22 height 14
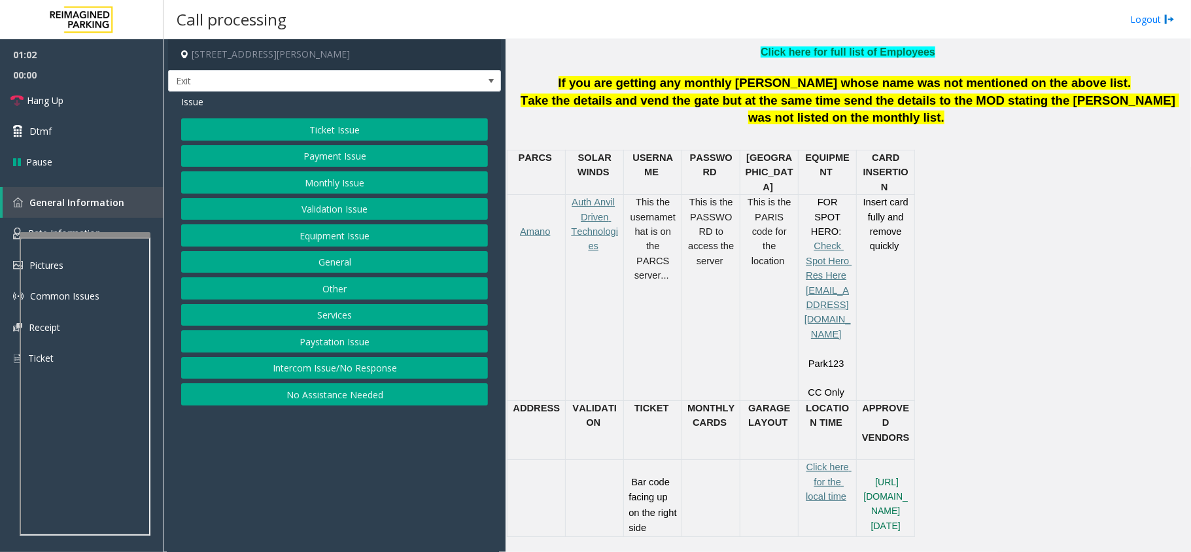
click at [313, 241] on button "Equipment Issue" at bounding box center [334, 235] width 307 height 22
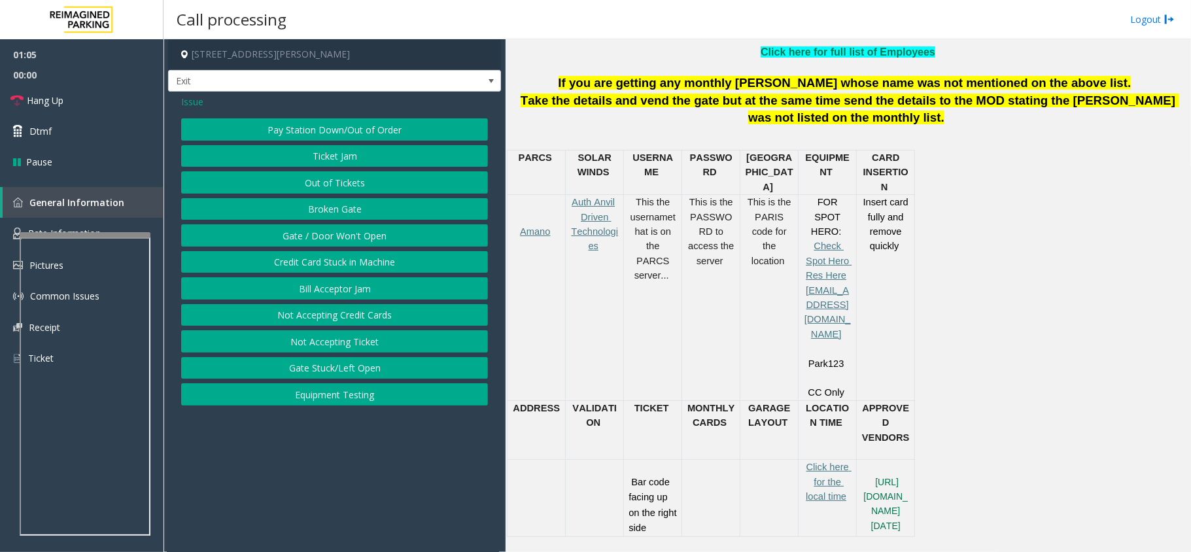
click at [354, 350] on button "Not Accepting Ticket" at bounding box center [334, 341] width 307 height 22
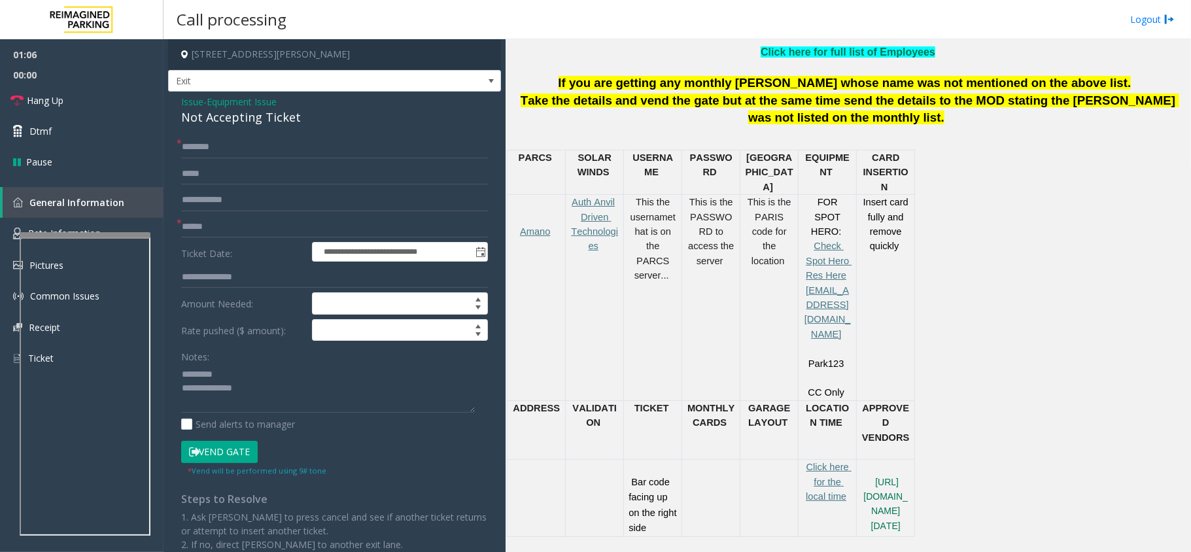
click at [213, 118] on div "Not Accepting Ticket" at bounding box center [334, 118] width 307 height 18
click at [252, 401] on textarea at bounding box center [328, 388] width 294 height 49
type textarea "**********"
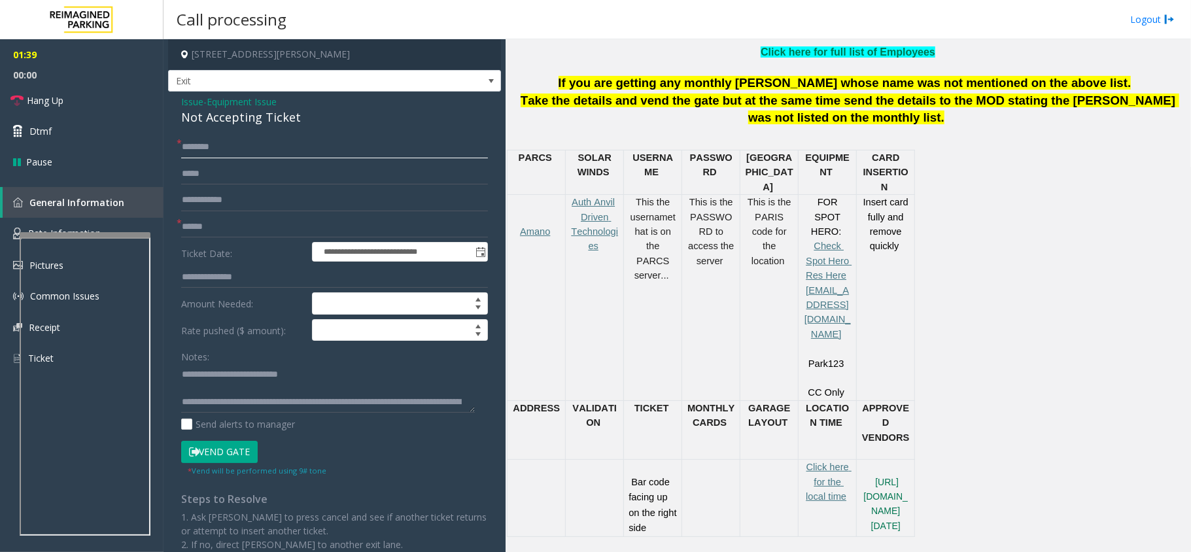
click at [254, 152] on input "text" at bounding box center [334, 147] width 307 height 22
click at [276, 226] on input "text" at bounding box center [334, 227] width 307 height 22
type input "******"
click at [252, 154] on input "text" at bounding box center [334, 147] width 307 height 22
type input "******"
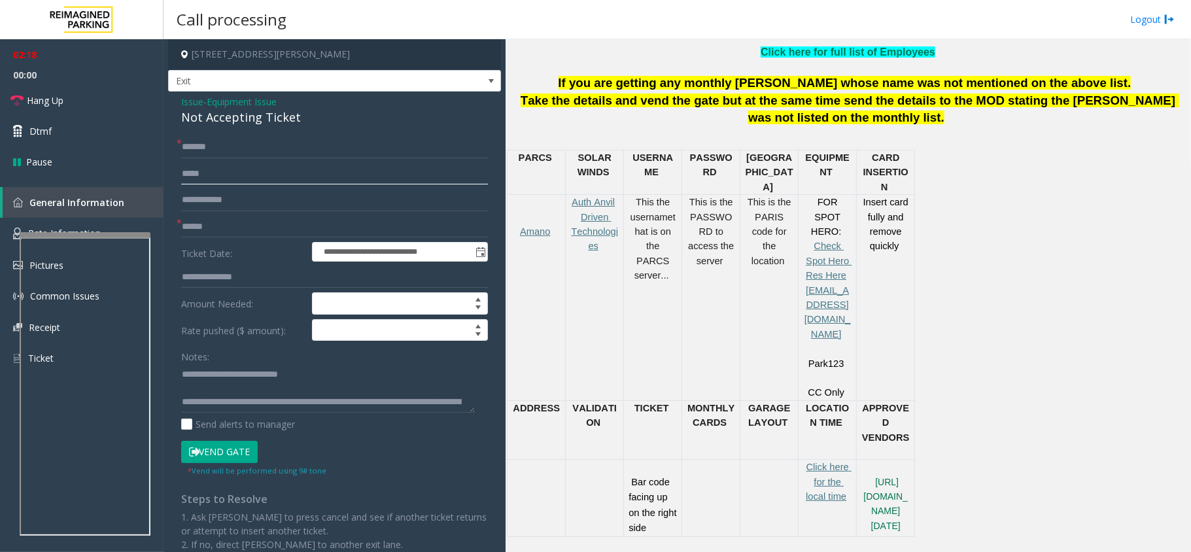
drag, startPoint x: 194, startPoint y: 145, endPoint x: 183, endPoint y: 171, distance: 28.2
click at [183, 171] on input "text" at bounding box center [334, 174] width 307 height 22
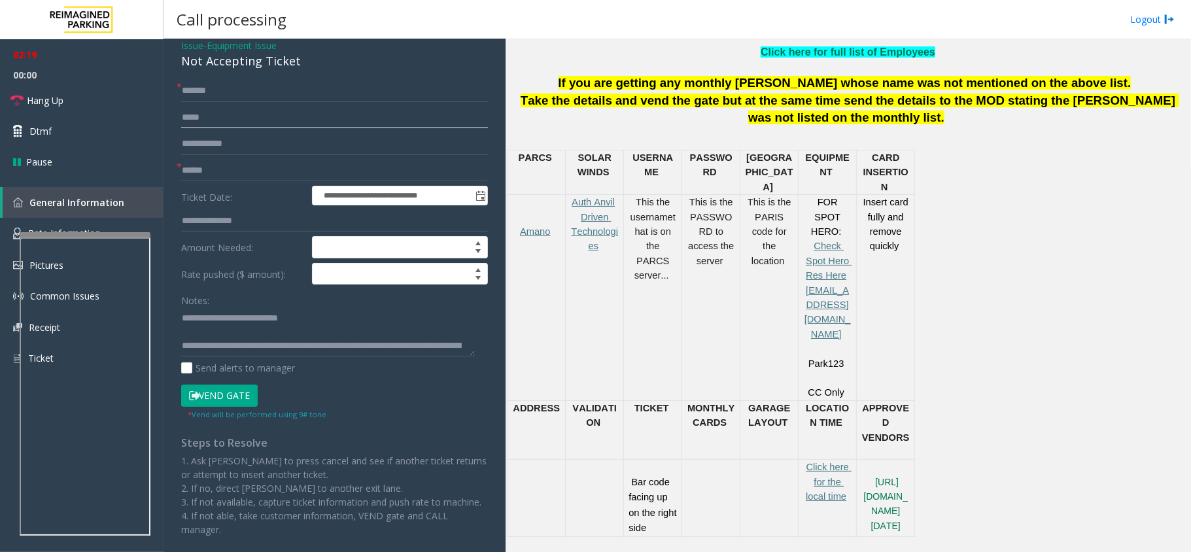
scroll to position [87, 0]
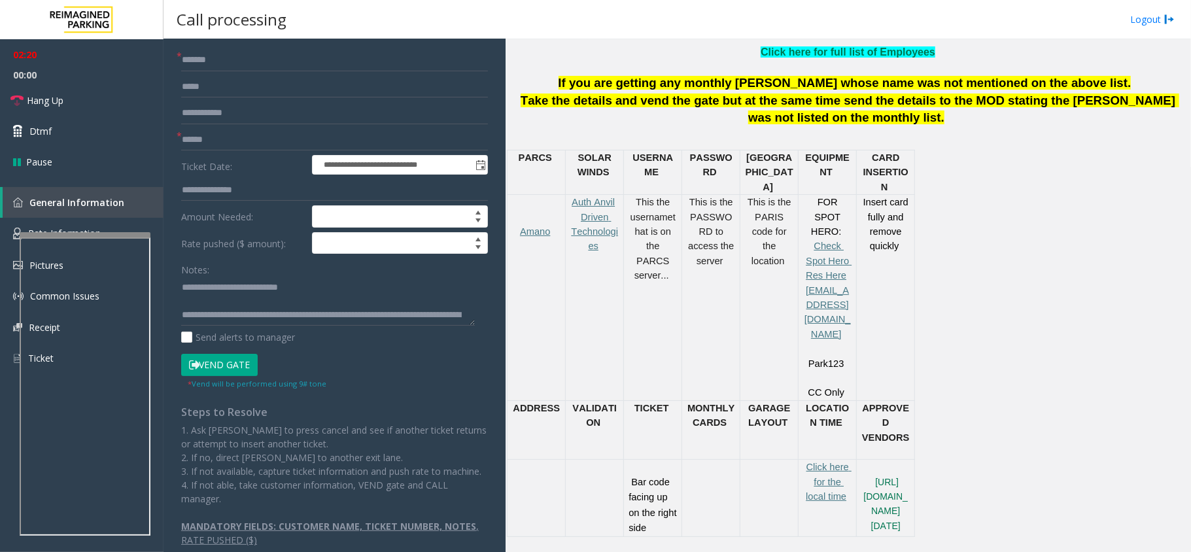
click at [233, 365] on button "Vend Gate" at bounding box center [219, 365] width 77 height 22
drag, startPoint x: 212, startPoint y: 68, endPoint x: 181, endPoint y: 58, distance: 32.5
click at [165, 59] on app-call-processing-form "**********" at bounding box center [334, 295] width 342 height 513
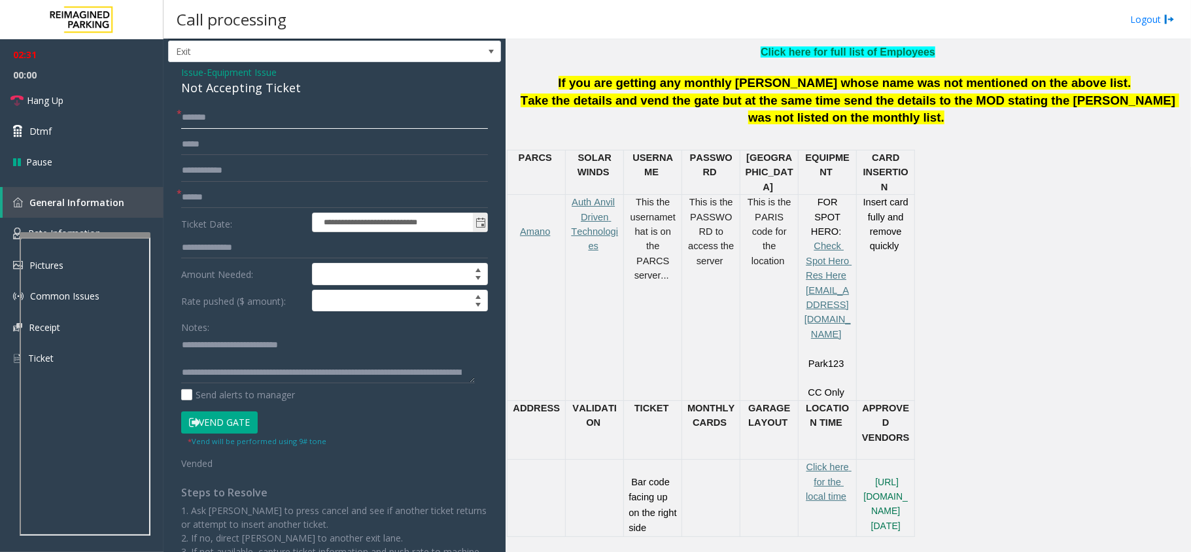
scroll to position [0, 0]
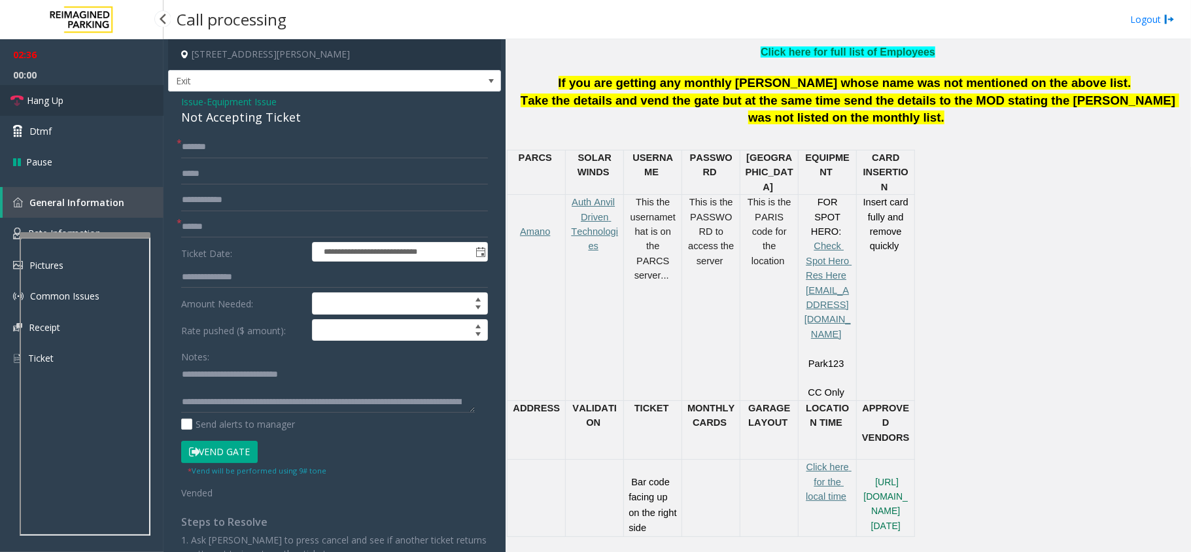
click at [115, 111] on link "Hang Up" at bounding box center [81, 100] width 163 height 31
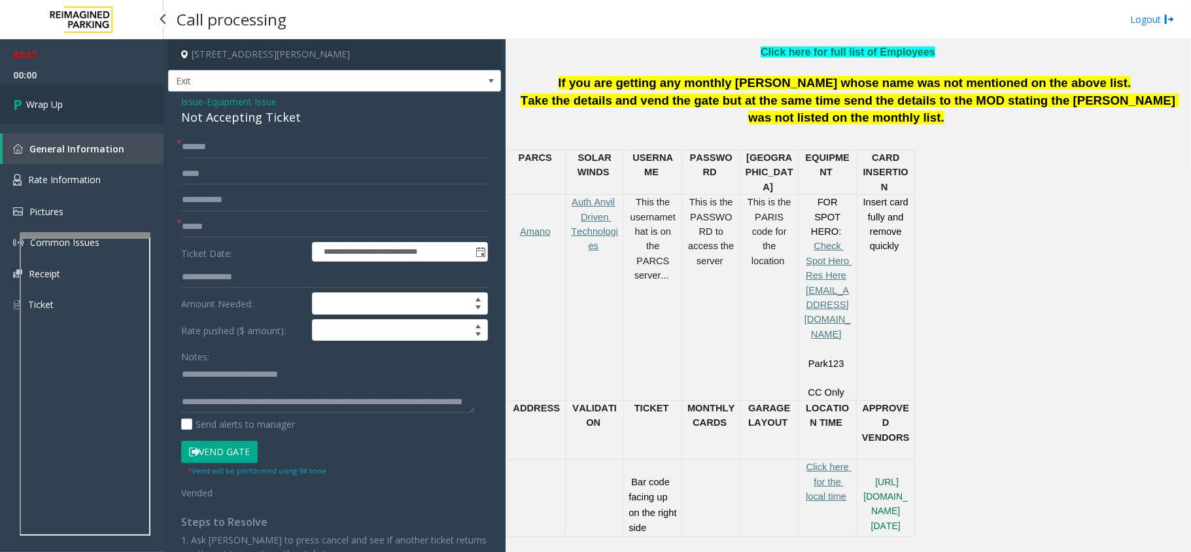
click at [93, 102] on link "Wrap Up" at bounding box center [81, 104] width 163 height 39
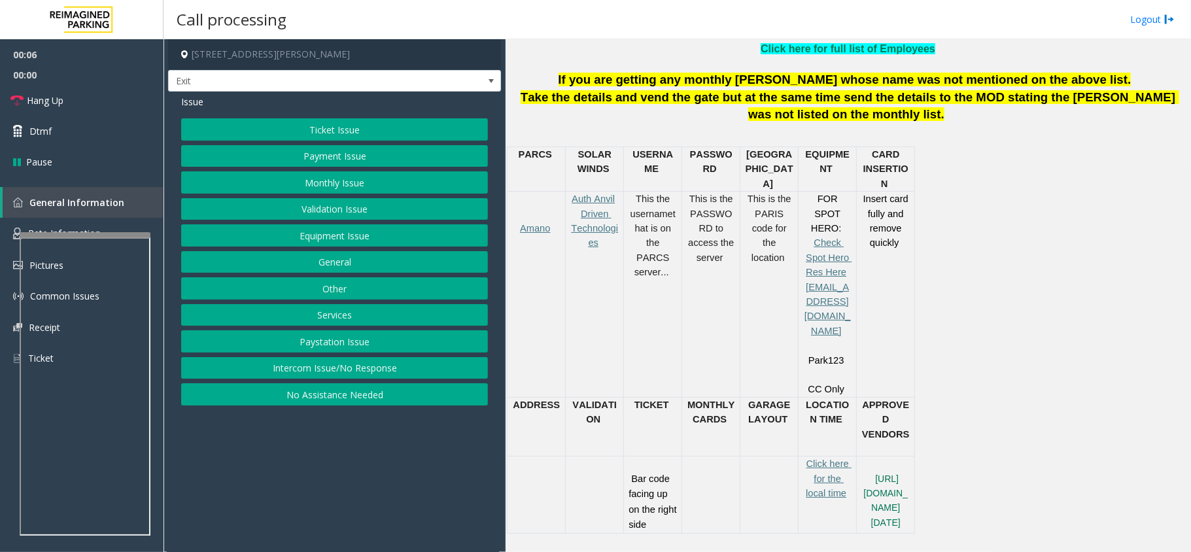
scroll to position [610, 0]
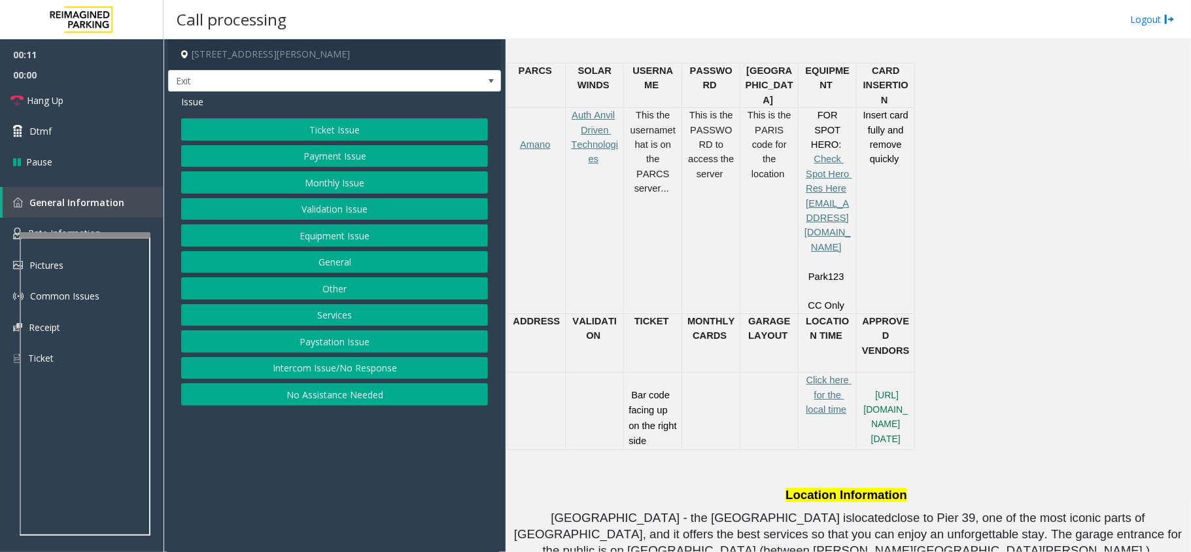
click at [304, 235] on button "Equipment Issue" at bounding box center [334, 235] width 307 height 22
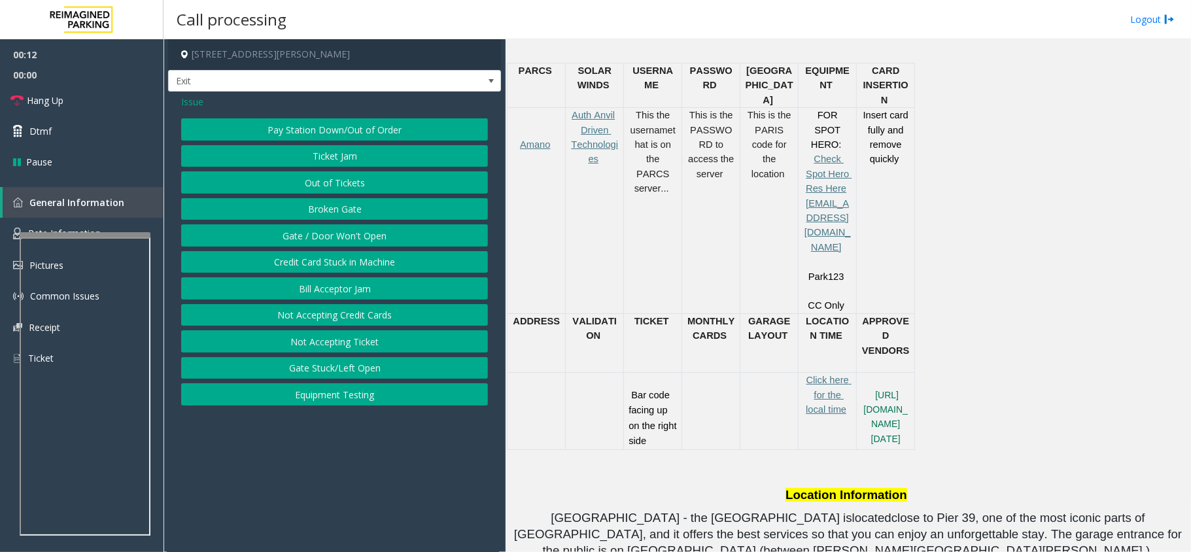
drag, startPoint x: 350, startPoint y: 345, endPoint x: 115, endPoint y: 333, distance: 235.7
click at [335, 348] on button "Not Accepting Ticket" at bounding box center [334, 341] width 307 height 22
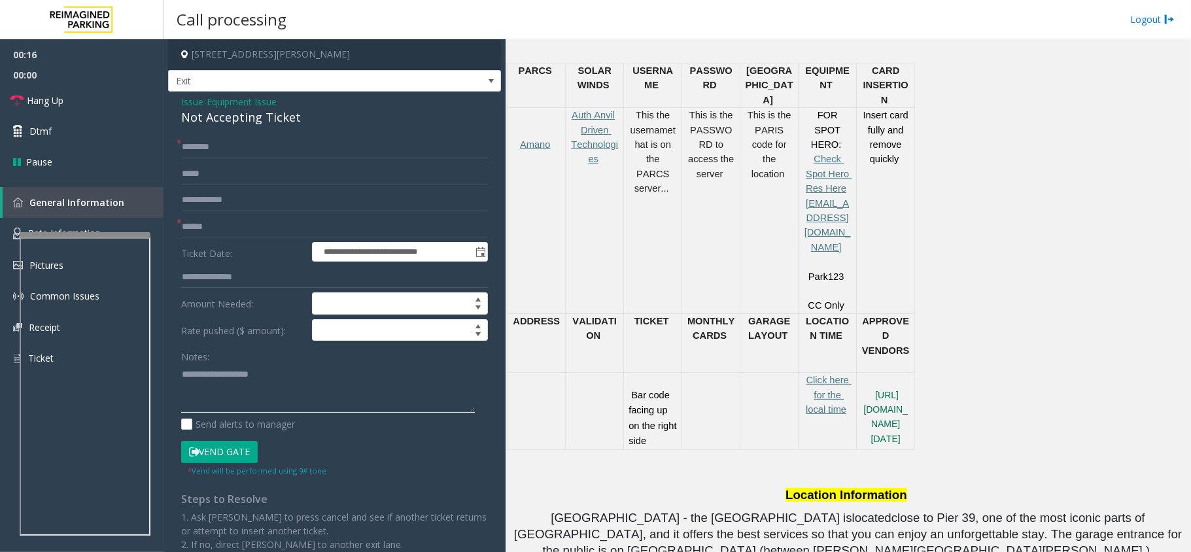
paste textarea "**********"
click at [250, 118] on div "Not Accepting Ticket" at bounding box center [334, 118] width 307 height 18
type textarea "**********"
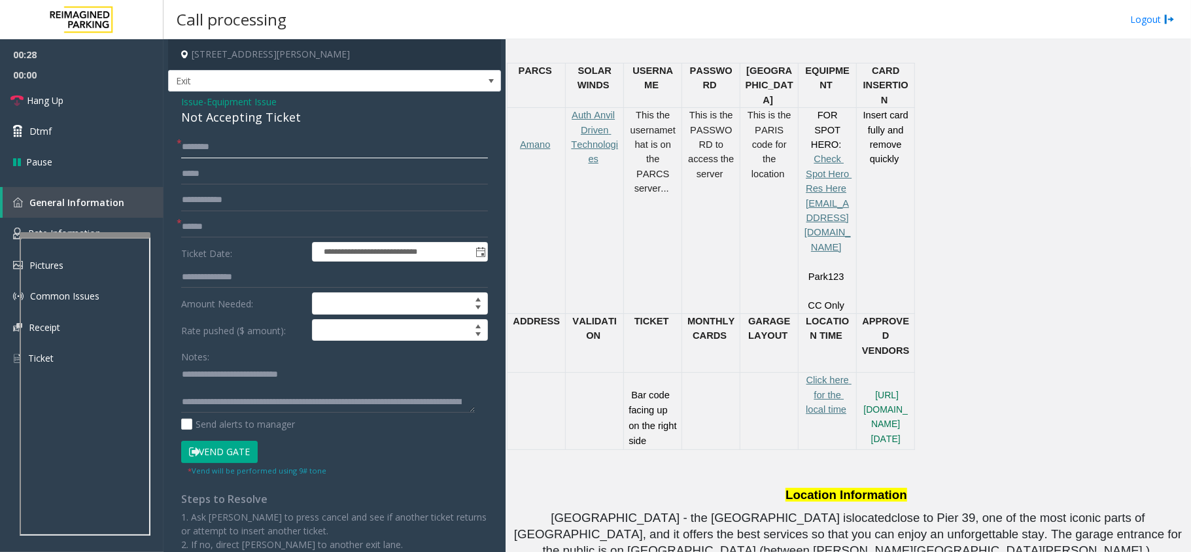
click at [217, 156] on input "text" at bounding box center [334, 147] width 307 height 22
click at [247, 223] on input "text" at bounding box center [334, 227] width 307 height 22
type input "******"
click at [281, 150] on input "text" at bounding box center [334, 147] width 307 height 22
drag, startPoint x: 199, startPoint y: 143, endPoint x: 191, endPoint y: 150, distance: 10.6
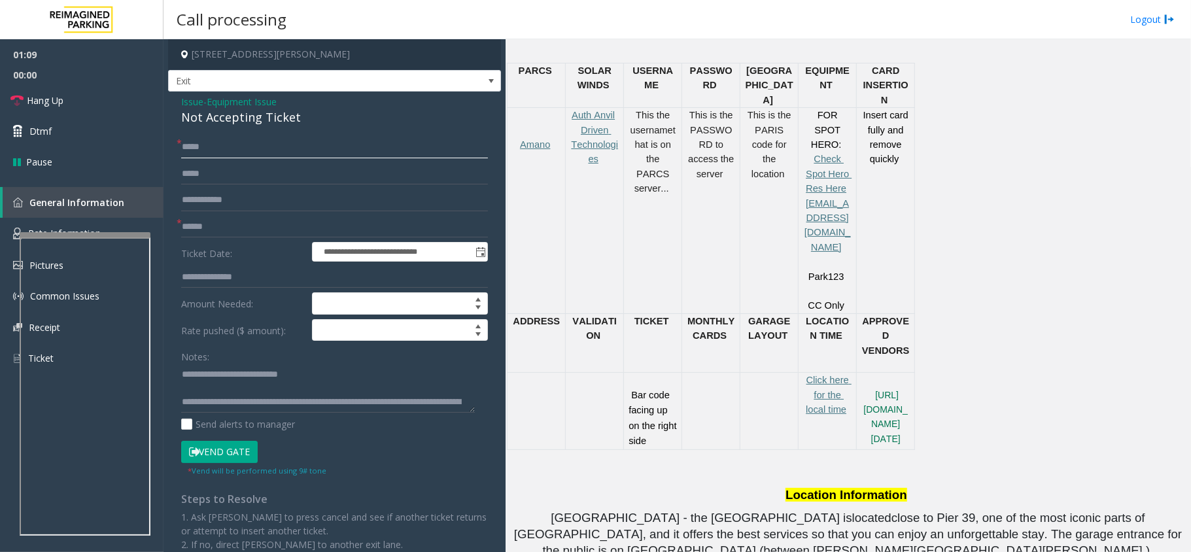
click at [188, 150] on input "****" at bounding box center [334, 147] width 307 height 22
drag, startPoint x: 203, startPoint y: 149, endPoint x: 218, endPoint y: 148, distance: 15.7
click at [218, 148] on input "*******" at bounding box center [334, 147] width 307 height 22
type input "****"
drag, startPoint x: 186, startPoint y: 152, endPoint x: 177, endPoint y: 163, distance: 14.4
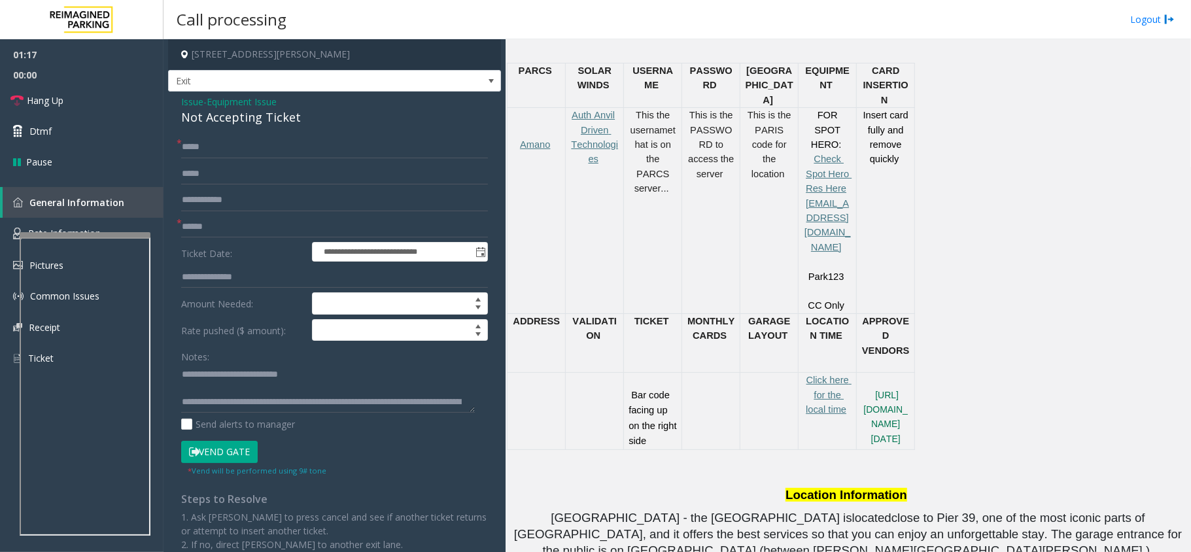
click at [177, 163] on div "**********" at bounding box center [334, 391] width 326 height 511
click at [222, 413] on button "Vend Gate" at bounding box center [219, 452] width 77 height 22
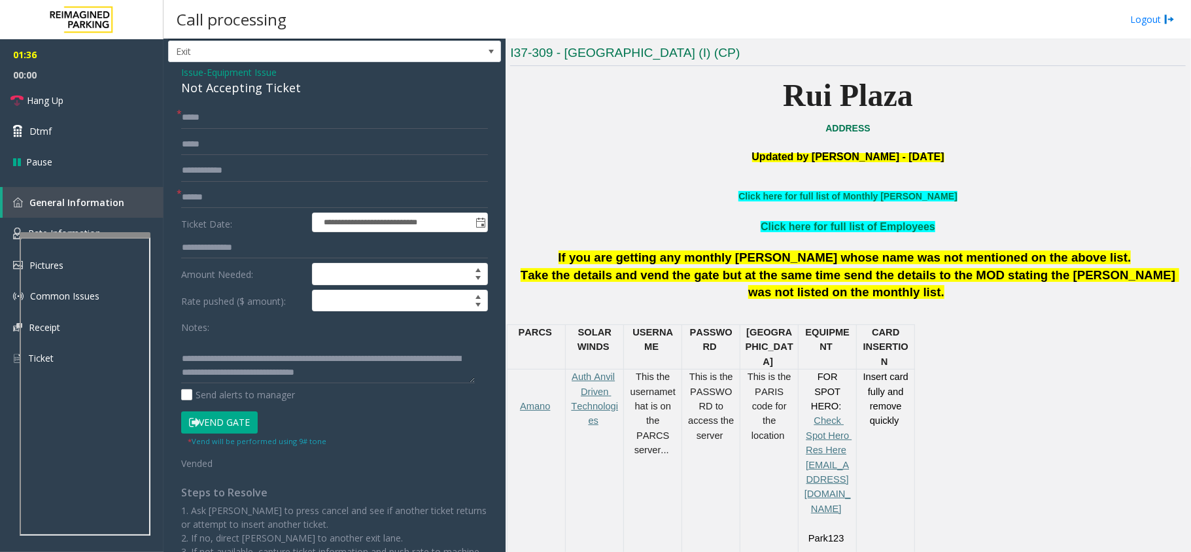
scroll to position [0, 0]
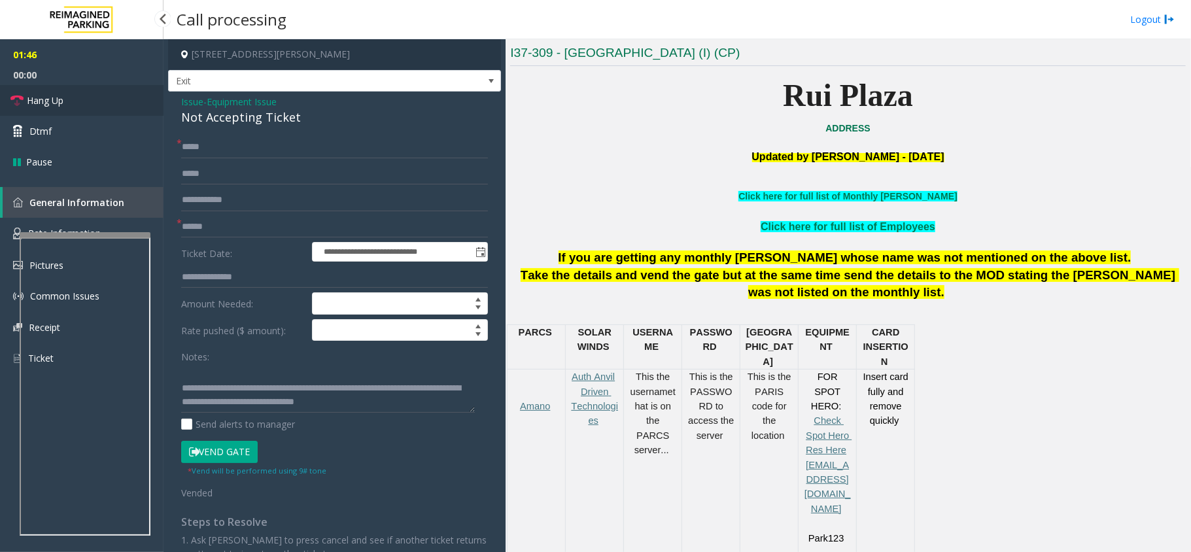
click at [110, 107] on link "Hang Up" at bounding box center [81, 100] width 163 height 31
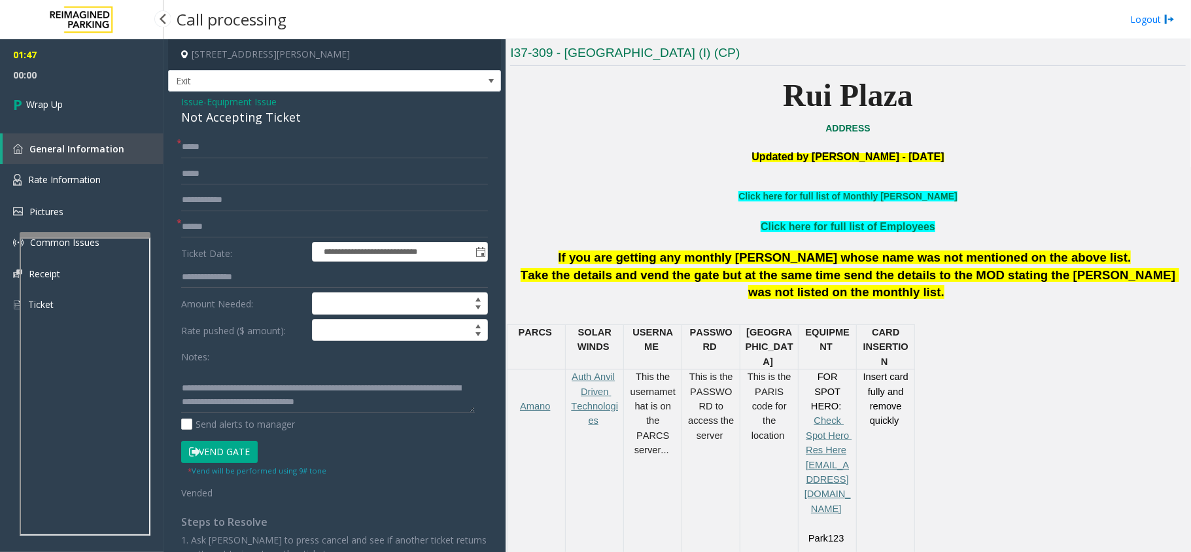
click at [110, 107] on link "Wrap Up" at bounding box center [81, 104] width 163 height 39
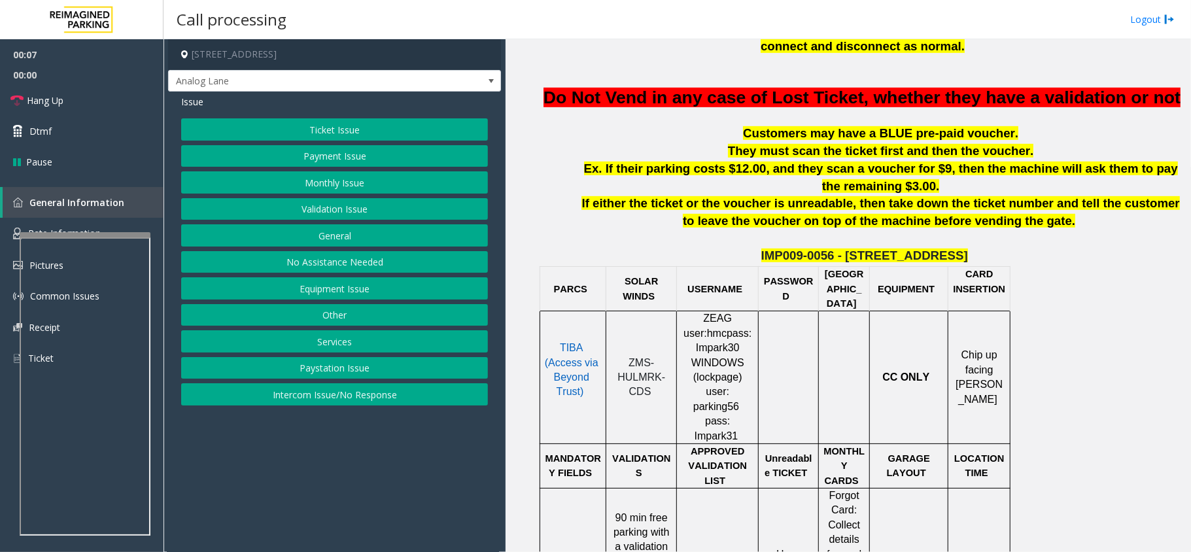
scroll to position [435, 0]
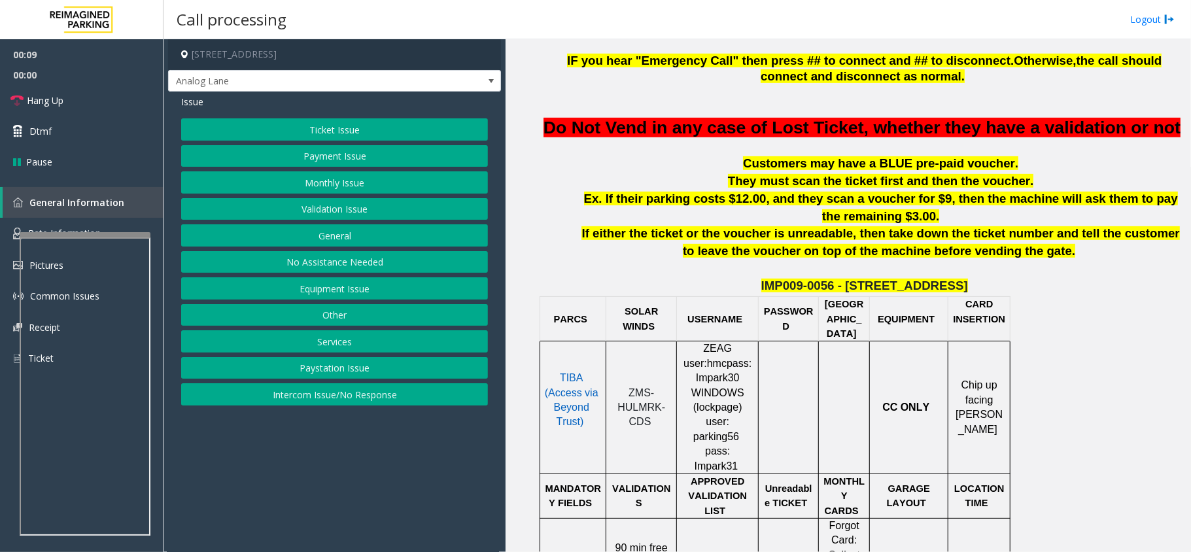
click at [366, 297] on button "Equipment Issue" at bounding box center [334, 288] width 307 height 22
drag, startPoint x: 296, startPoint y: 396, endPoint x: 259, endPoint y: 345, distance: 62.3
click at [293, 393] on button "Equipment Testing" at bounding box center [334, 394] width 307 height 22
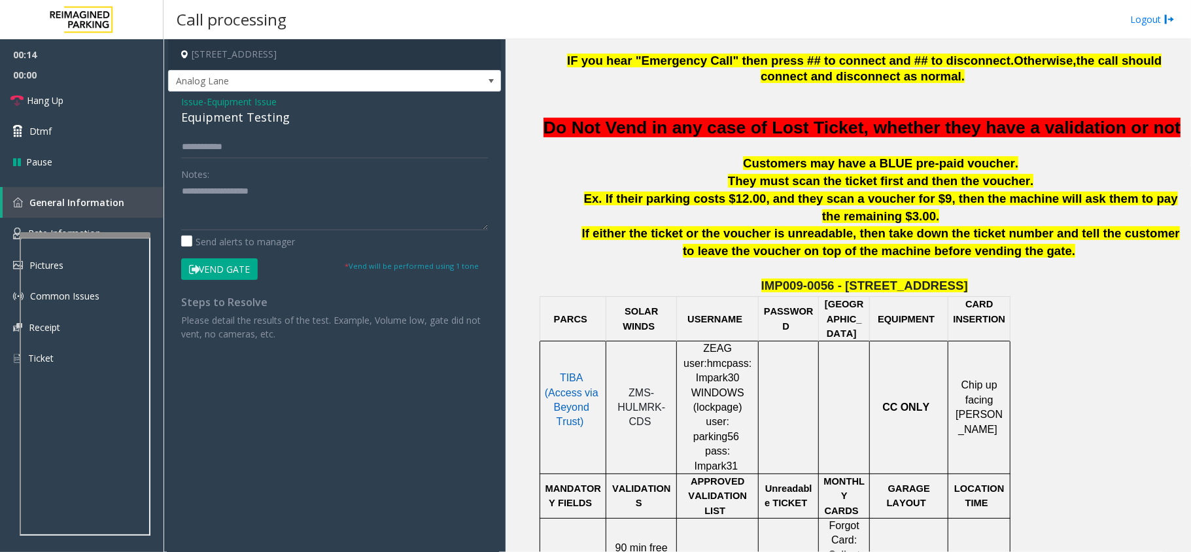
click at [213, 118] on div "Equipment Testing" at bounding box center [334, 118] width 307 height 18
type textarea "**********"
click at [72, 109] on link "Hang Up" at bounding box center [81, 100] width 163 height 31
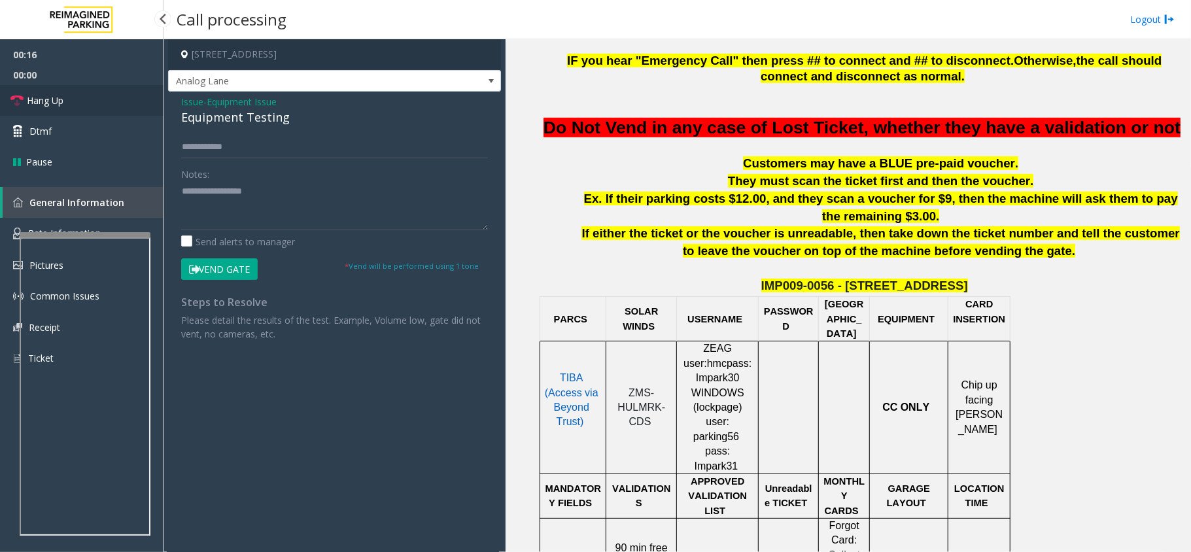
click at [72, 109] on link "Hang Up" at bounding box center [81, 100] width 163 height 31
click at [68, 105] on link "Hang Up" at bounding box center [81, 100] width 163 height 31
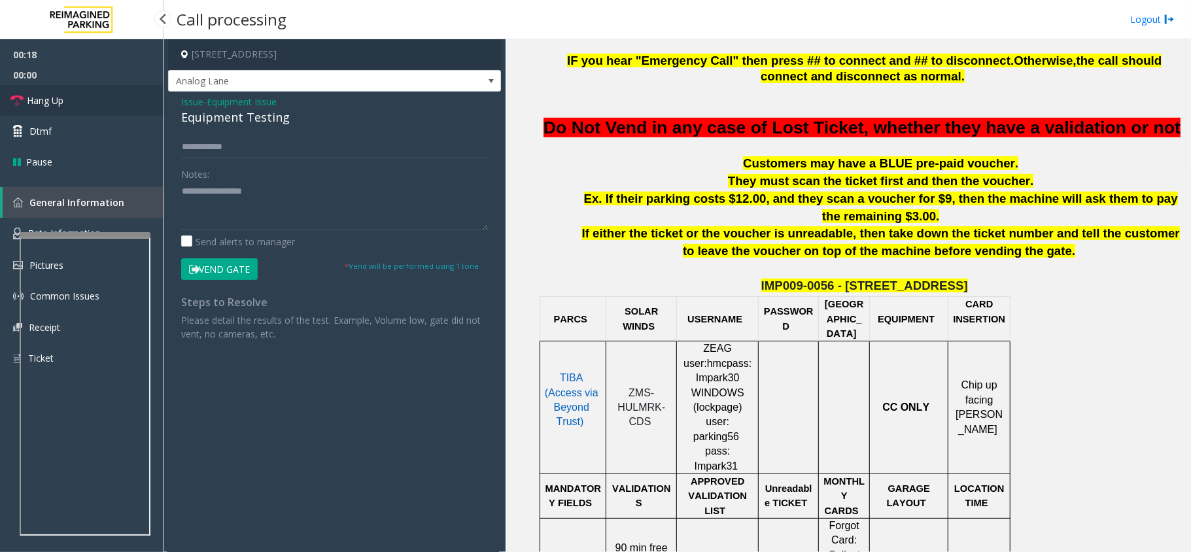
click at [68, 105] on link "Hang Up" at bounding box center [81, 100] width 163 height 31
click at [69, 105] on link "Hang Up" at bounding box center [81, 100] width 163 height 31
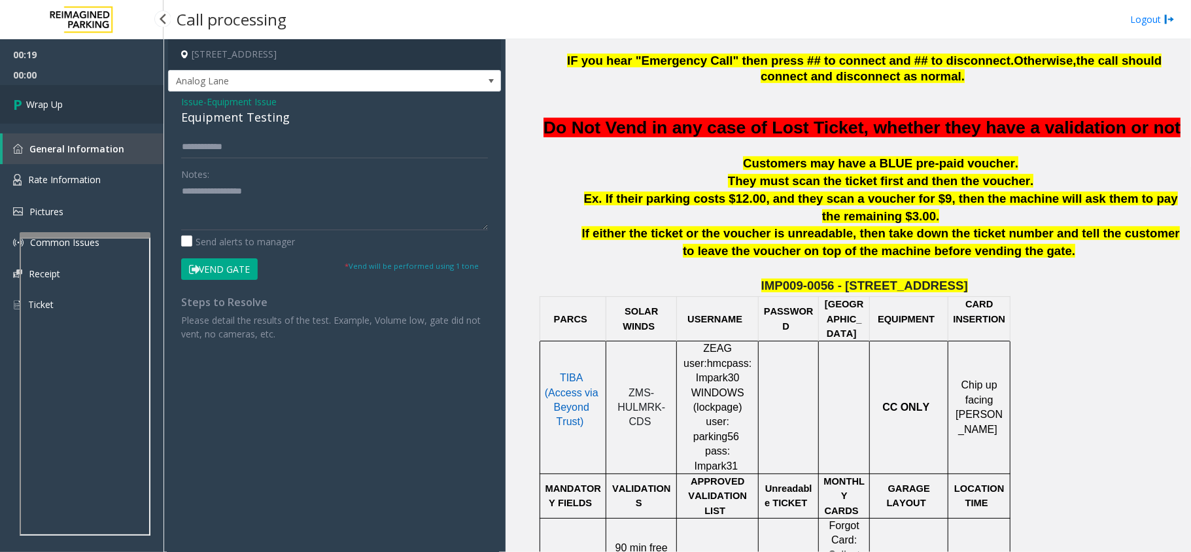
click at [69, 106] on link "Wrap Up" at bounding box center [81, 104] width 163 height 39
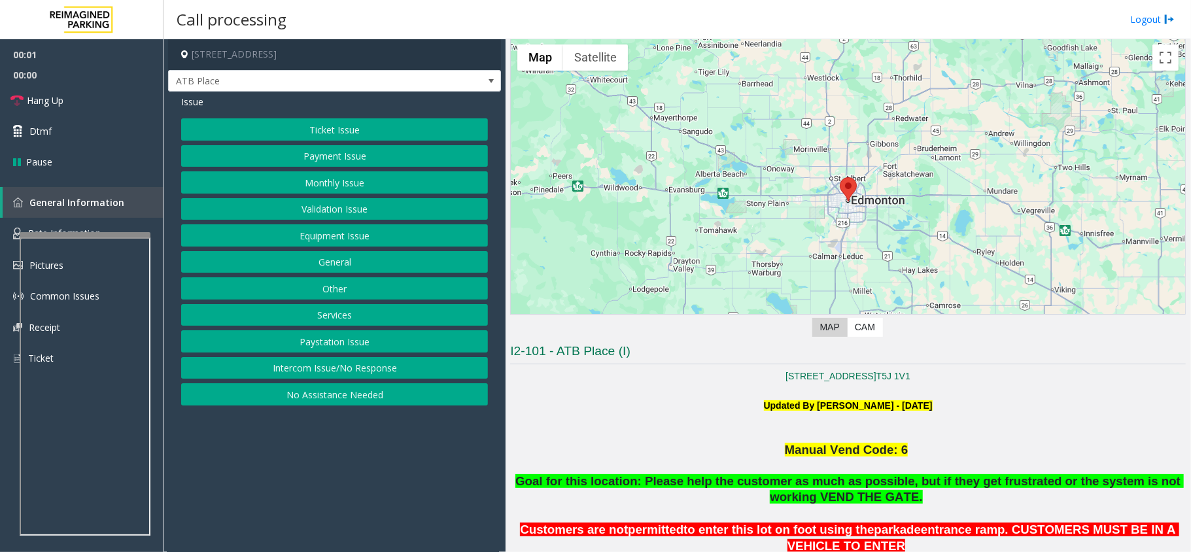
scroll to position [87, 0]
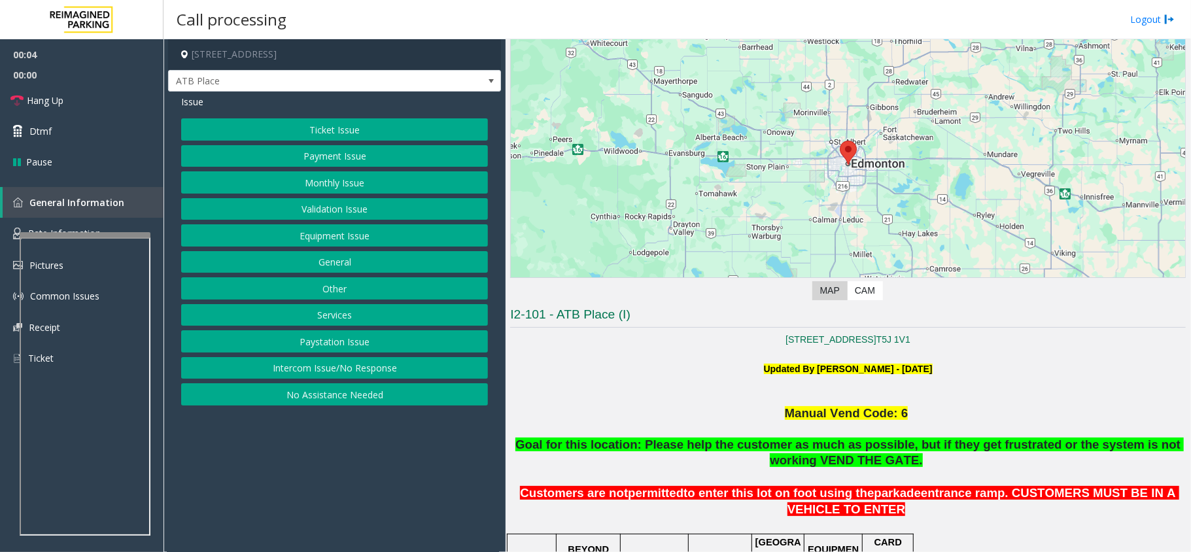
click at [377, 374] on button "Intercom Issue/No Response" at bounding box center [334, 368] width 307 height 22
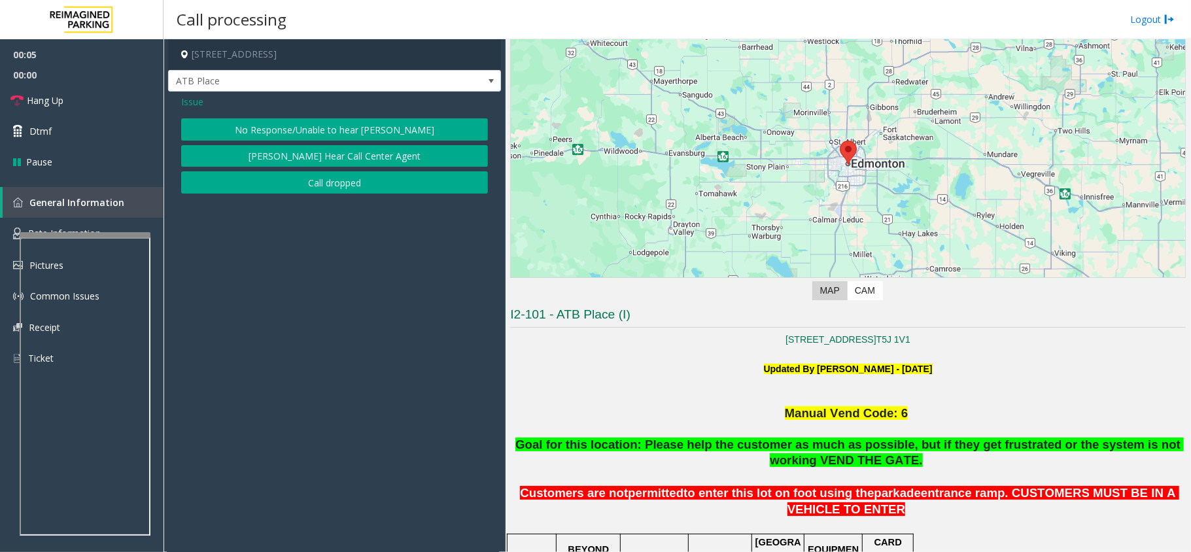
click at [312, 118] on button "No Response/Unable to hear [PERSON_NAME]" at bounding box center [334, 129] width 307 height 22
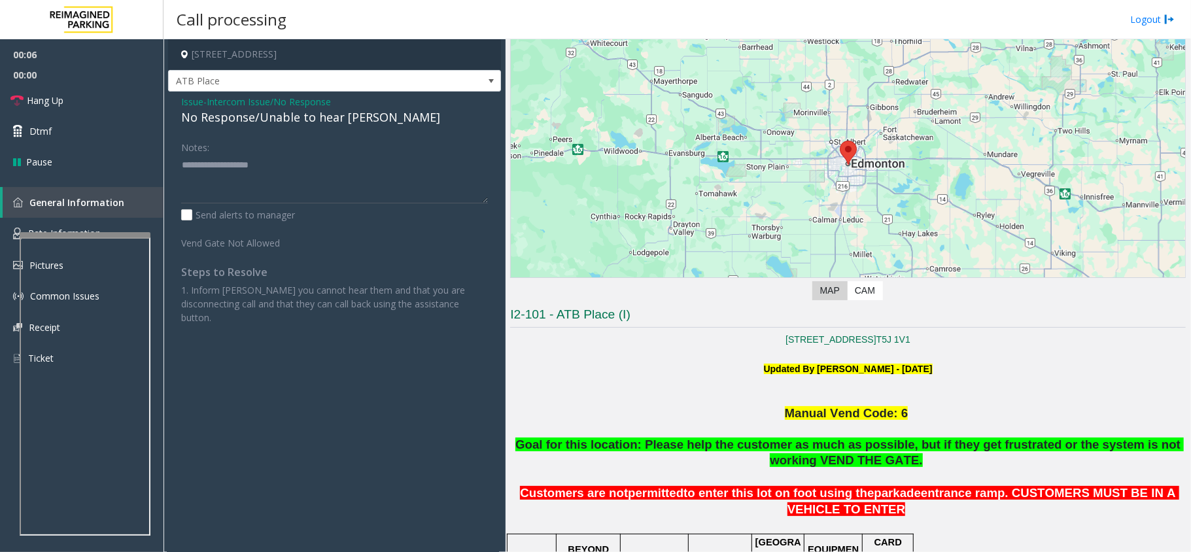
click at [254, 111] on div "No Response/Unable to hear [PERSON_NAME]" at bounding box center [334, 118] width 307 height 18
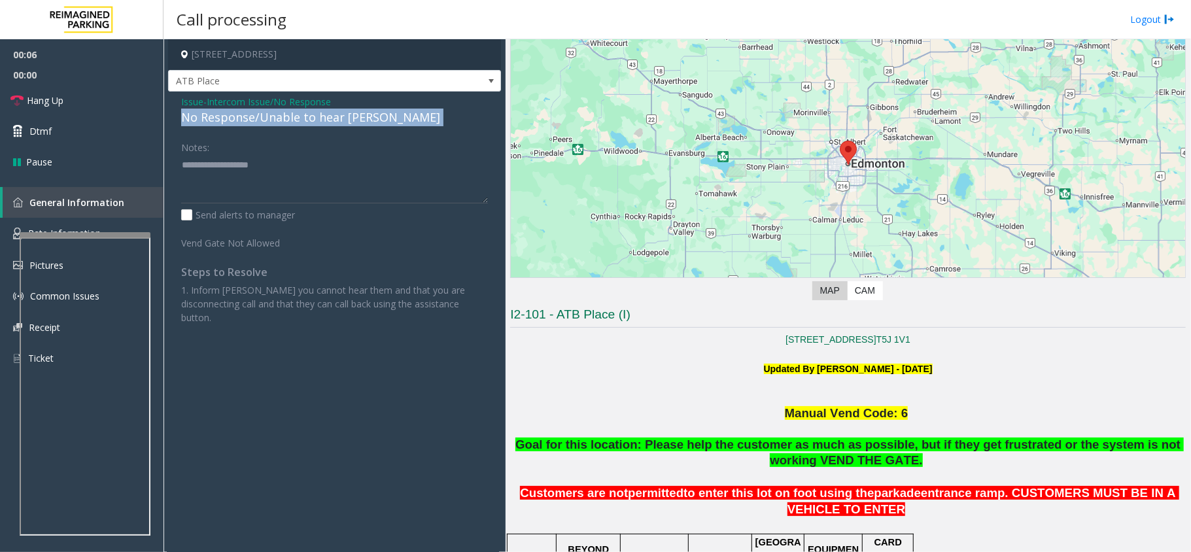
click at [254, 111] on div "No Response/Unable to hear [PERSON_NAME]" at bounding box center [334, 118] width 307 height 18
drag, startPoint x: 247, startPoint y: 108, endPoint x: 263, endPoint y: 153, distance: 48.0
click at [263, 153] on div "Issue - Intercom Issue/No Response No Response/Unable to hear [PERSON_NAME] Not…" at bounding box center [334, 215] width 333 height 246
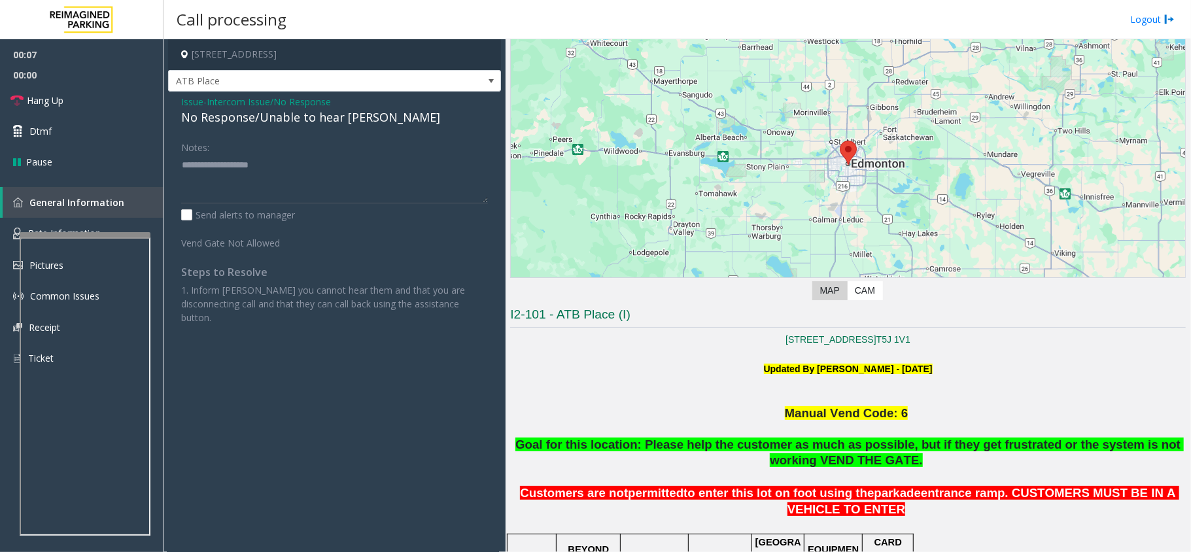
click at [237, 128] on div "Issue - Intercom Issue/No Response No Response/Unable to hear [PERSON_NAME] Not…" at bounding box center [334, 215] width 333 height 246
click at [236, 128] on div "Issue - Intercom Issue/No Response No Response/Unable to hear [PERSON_NAME] Not…" at bounding box center [334, 215] width 333 height 246
click at [228, 122] on div "No Response/Unable to hear [PERSON_NAME]" at bounding box center [334, 118] width 307 height 18
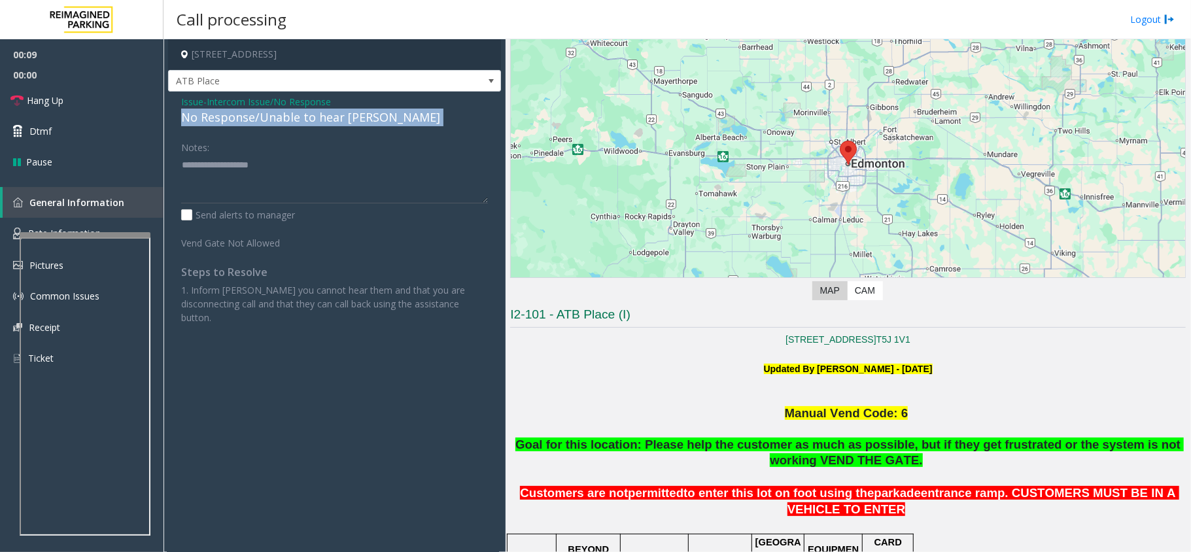
drag, startPoint x: 228, startPoint y: 122, endPoint x: 220, endPoint y: 116, distance: 10.3
click at [225, 120] on div "No Response/Unable to hear [PERSON_NAME]" at bounding box center [334, 118] width 307 height 18
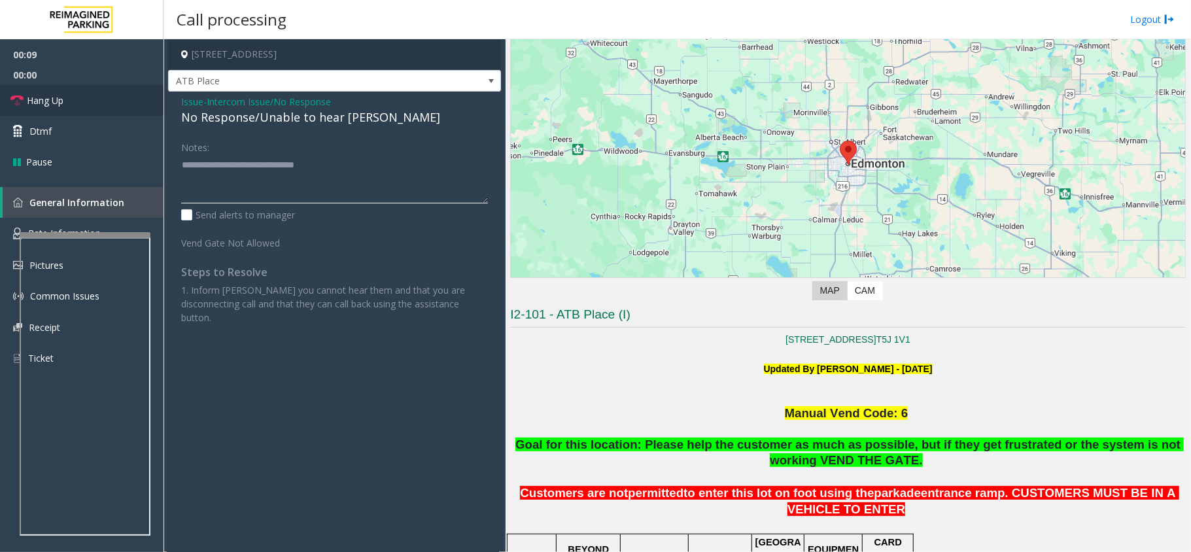
type textarea "**********"
click at [55, 106] on span "Hang Up" at bounding box center [45, 101] width 37 height 14
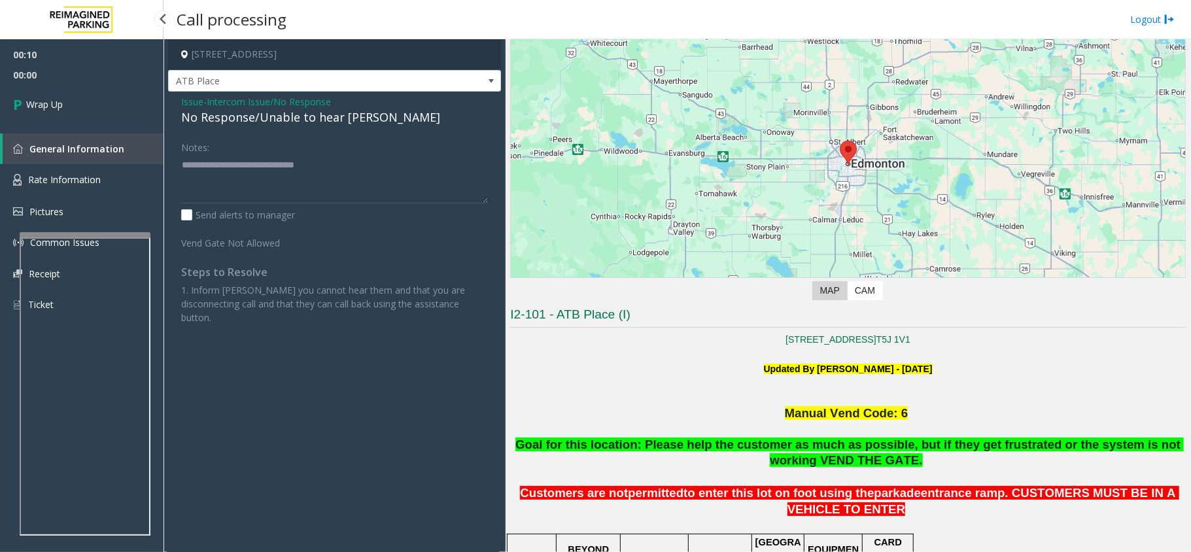
click at [55, 106] on span "Wrap Up" at bounding box center [44, 104] width 37 height 14
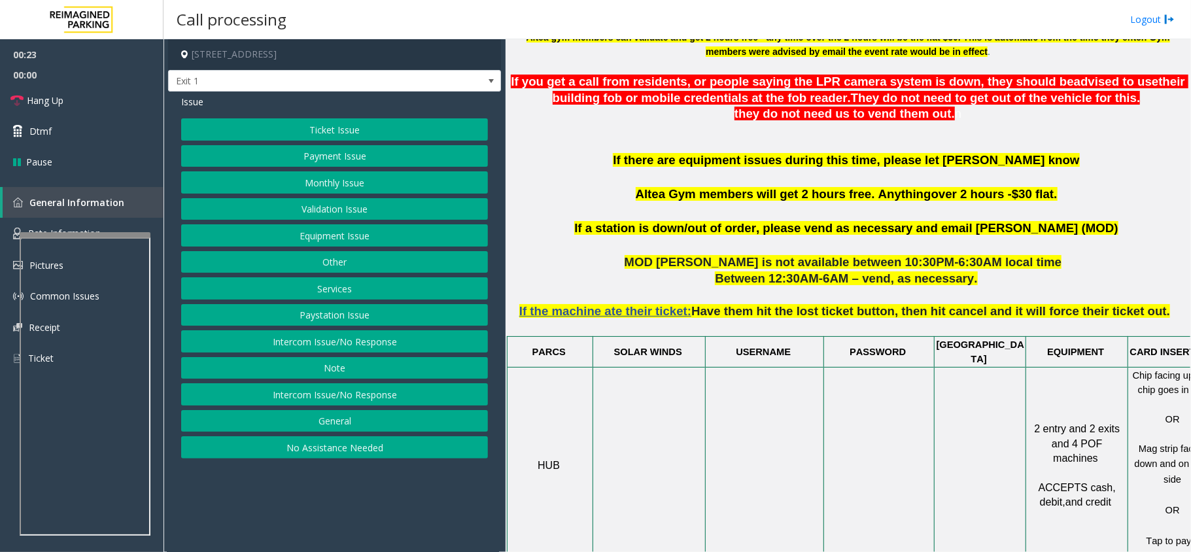
scroll to position [523, 46]
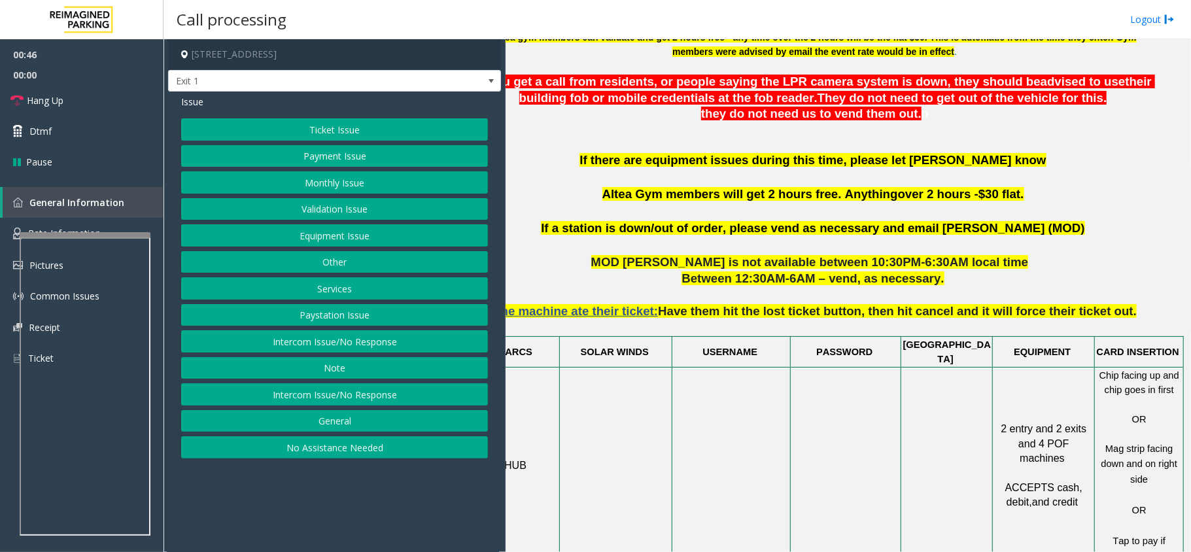
click at [386, 273] on button "Other" at bounding box center [334, 262] width 307 height 22
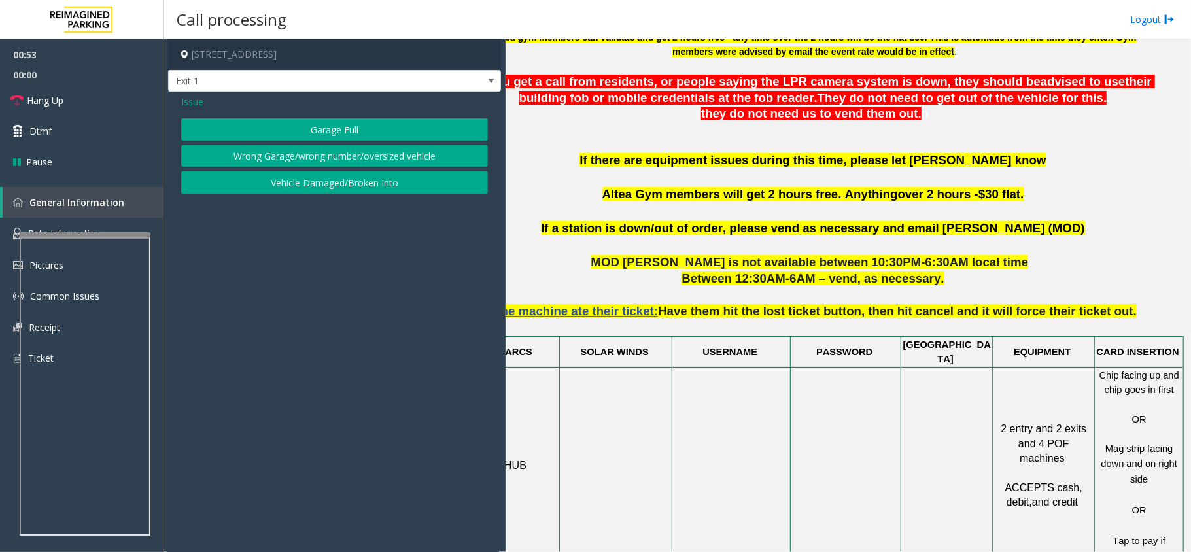
click at [197, 105] on span "Issue" at bounding box center [192, 102] width 22 height 14
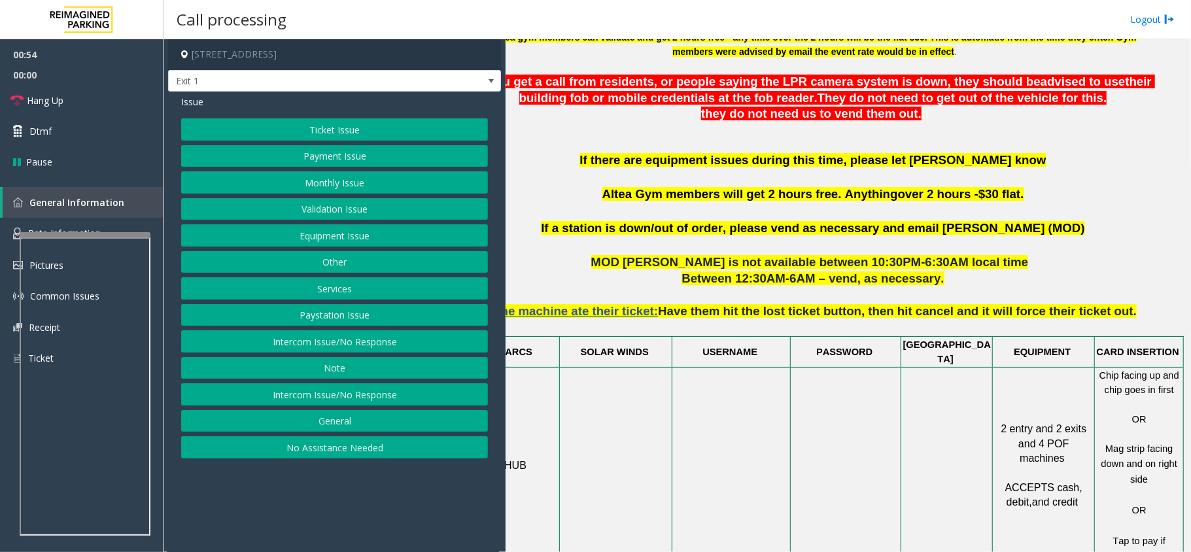
click at [359, 241] on button "Equipment Issue" at bounding box center [334, 235] width 307 height 22
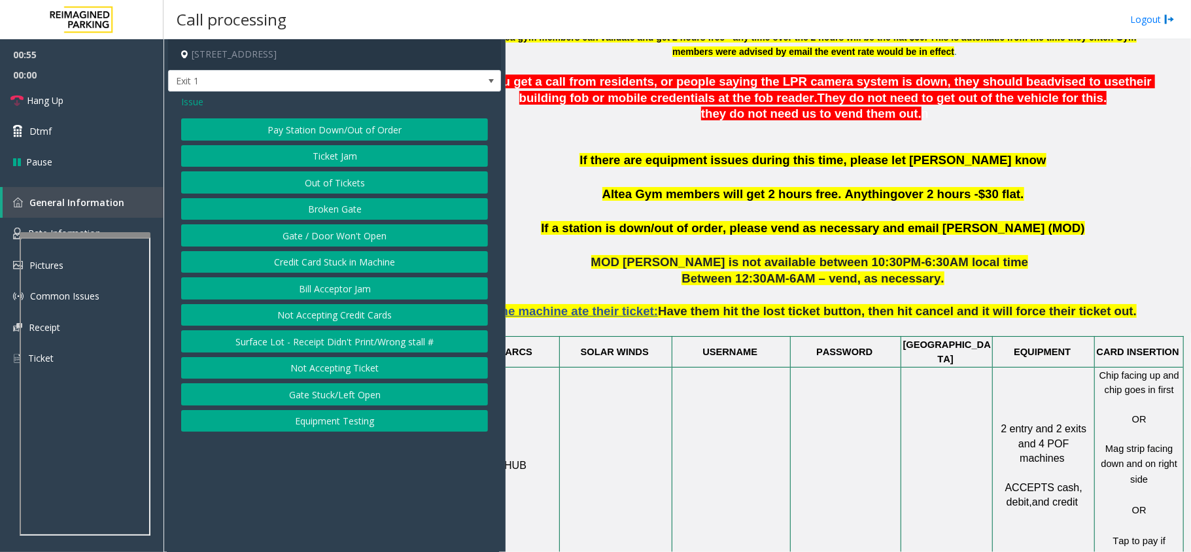
click at [367, 247] on button "Gate / Door Won't Open" at bounding box center [334, 235] width 307 height 22
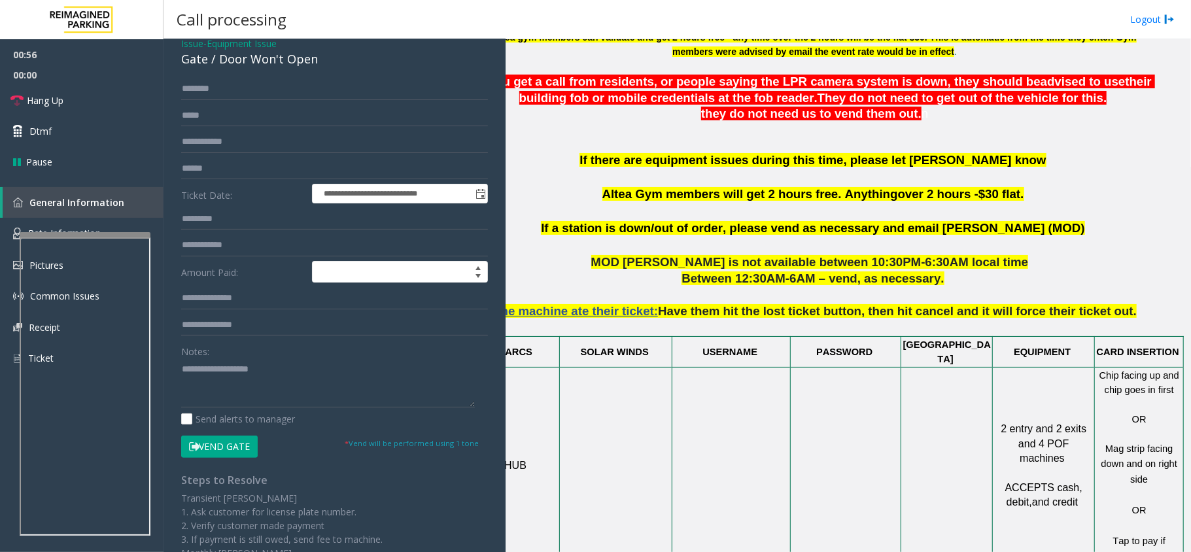
scroll to position [87, 0]
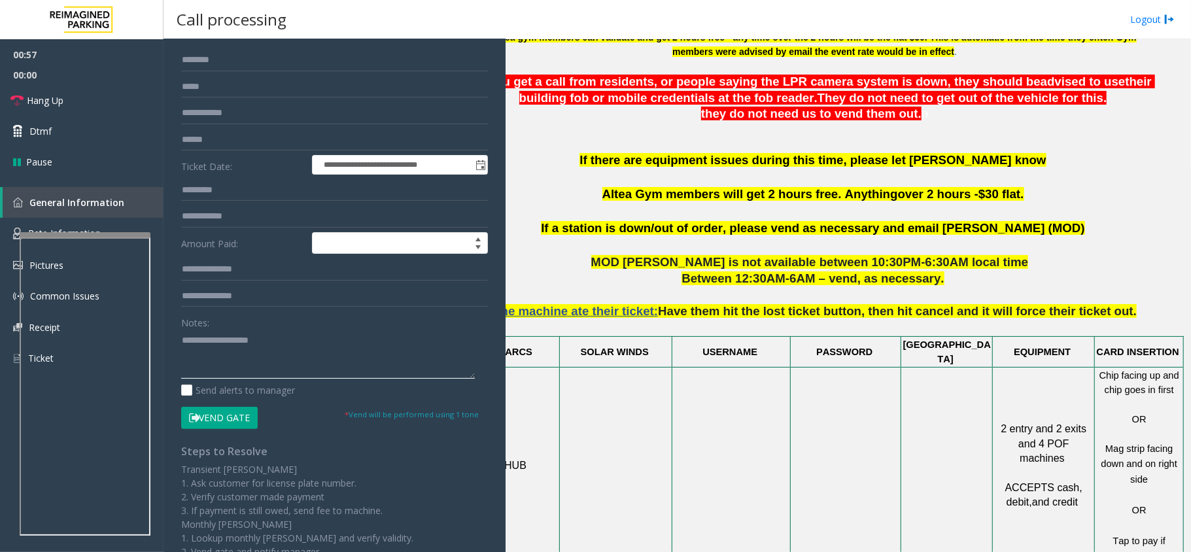
drag, startPoint x: 235, startPoint y: 349, endPoint x: 214, endPoint y: 353, distance: 21.3
paste textarea "**********"
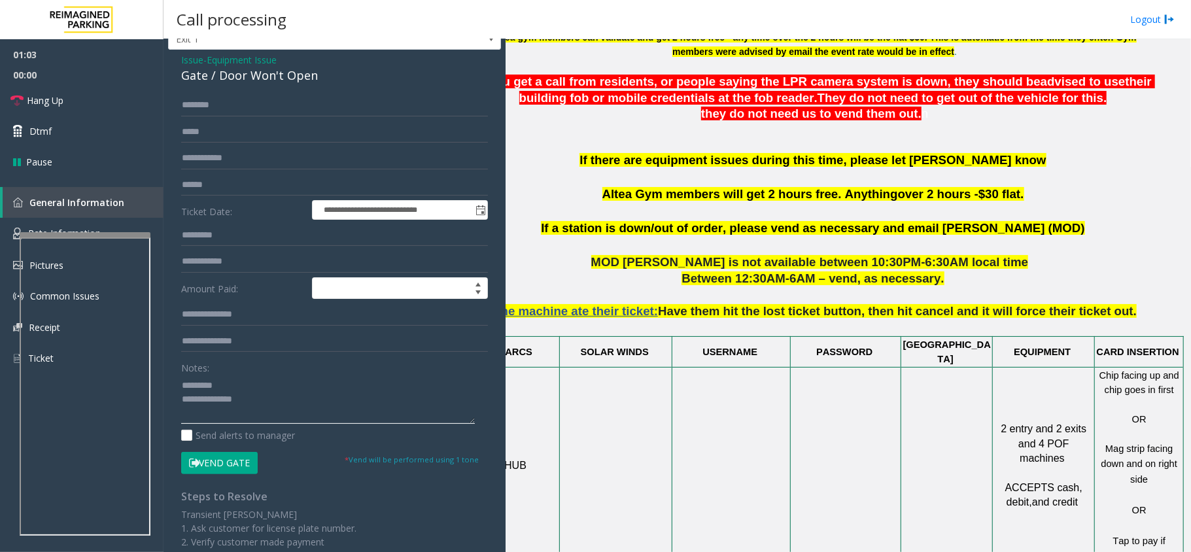
scroll to position [0, 0]
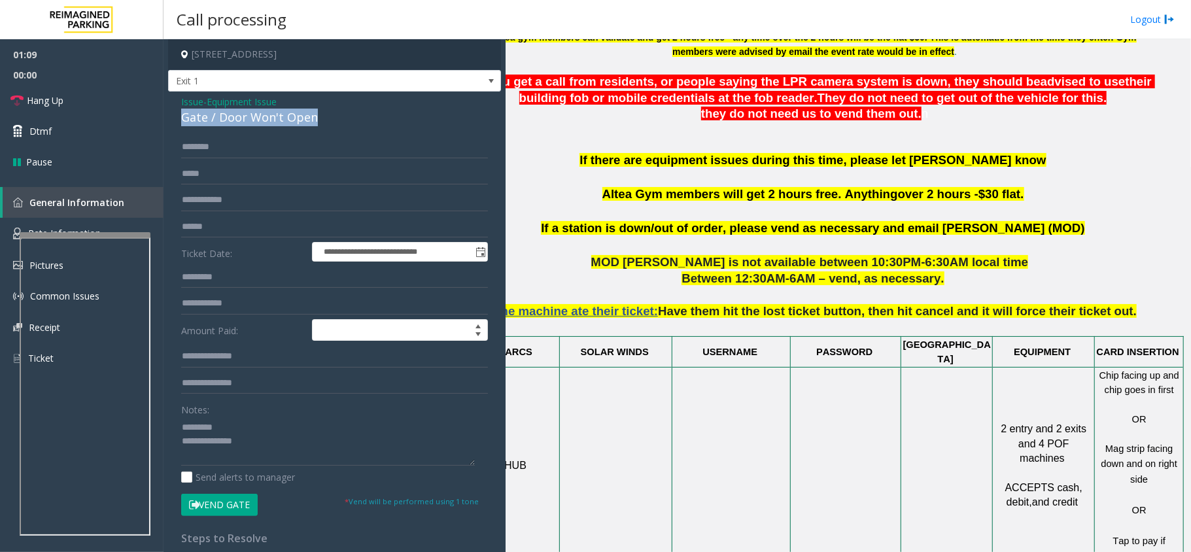
drag, startPoint x: 178, startPoint y: 120, endPoint x: 317, endPoint y: 116, distance: 139.3
click at [317, 116] on div "**********" at bounding box center [334, 403] width 333 height 622
paste textarea "**********"
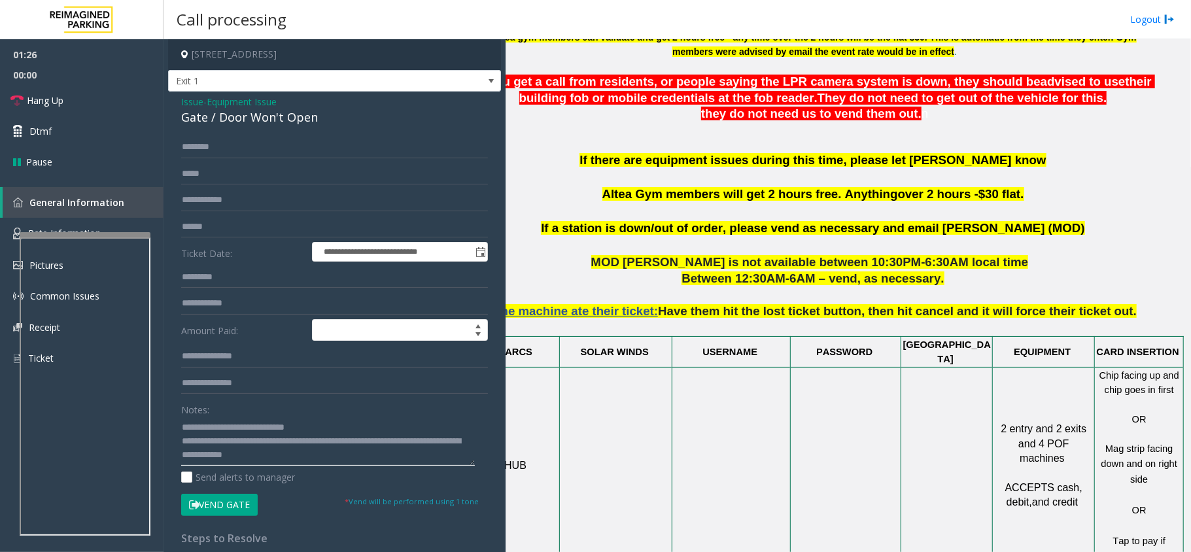
scroll to position [9, 0]
type textarea "**********"
click at [84, 95] on link "Hang Up" at bounding box center [81, 100] width 163 height 31
drag, startPoint x: 84, startPoint y: 95, endPoint x: 84, endPoint y: 86, distance: 8.5
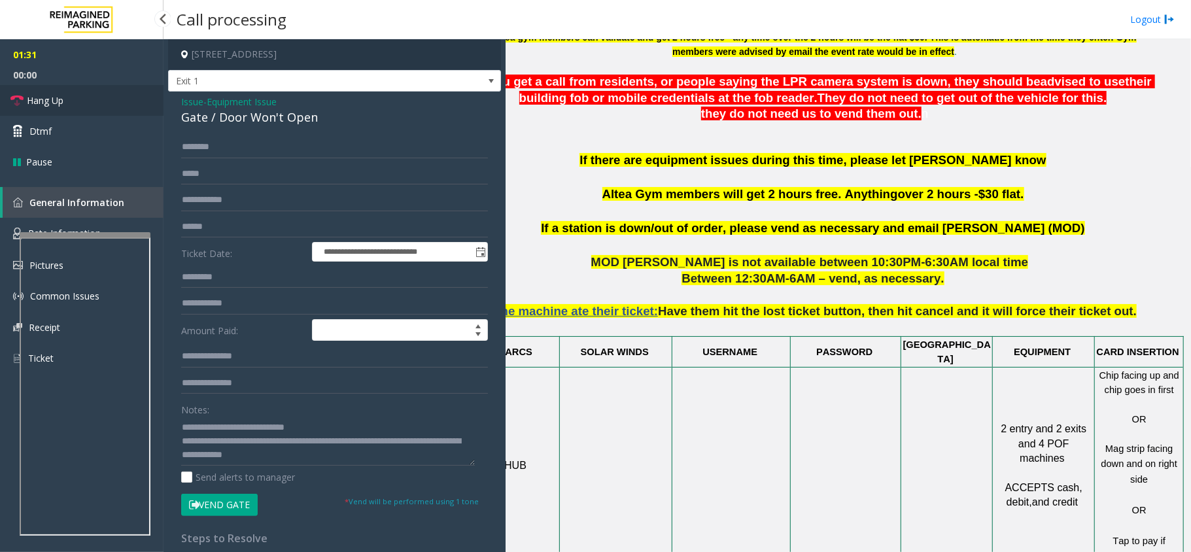
click at [84, 86] on link "Hang Up" at bounding box center [81, 100] width 163 height 31
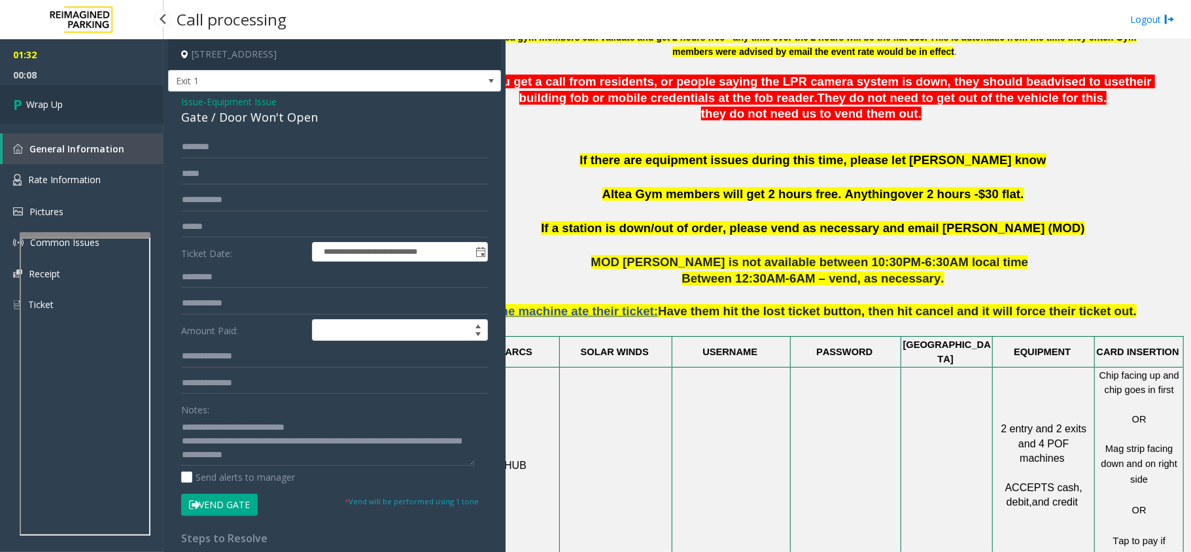
click at [67, 95] on link "Wrap Up" at bounding box center [81, 104] width 163 height 39
